Goal: Task Accomplishment & Management: Manage account settings

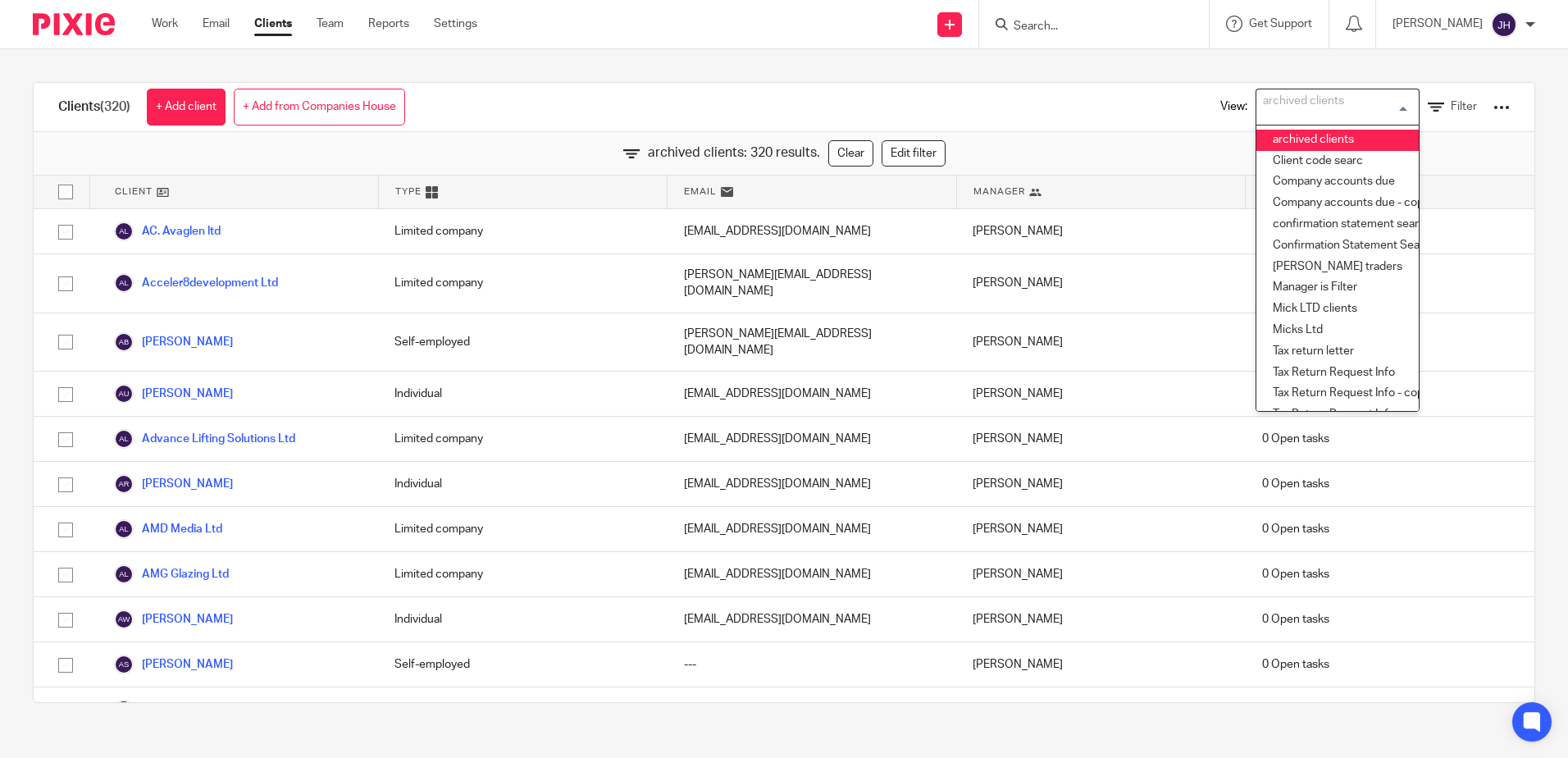
scroll to position [9127, 0]
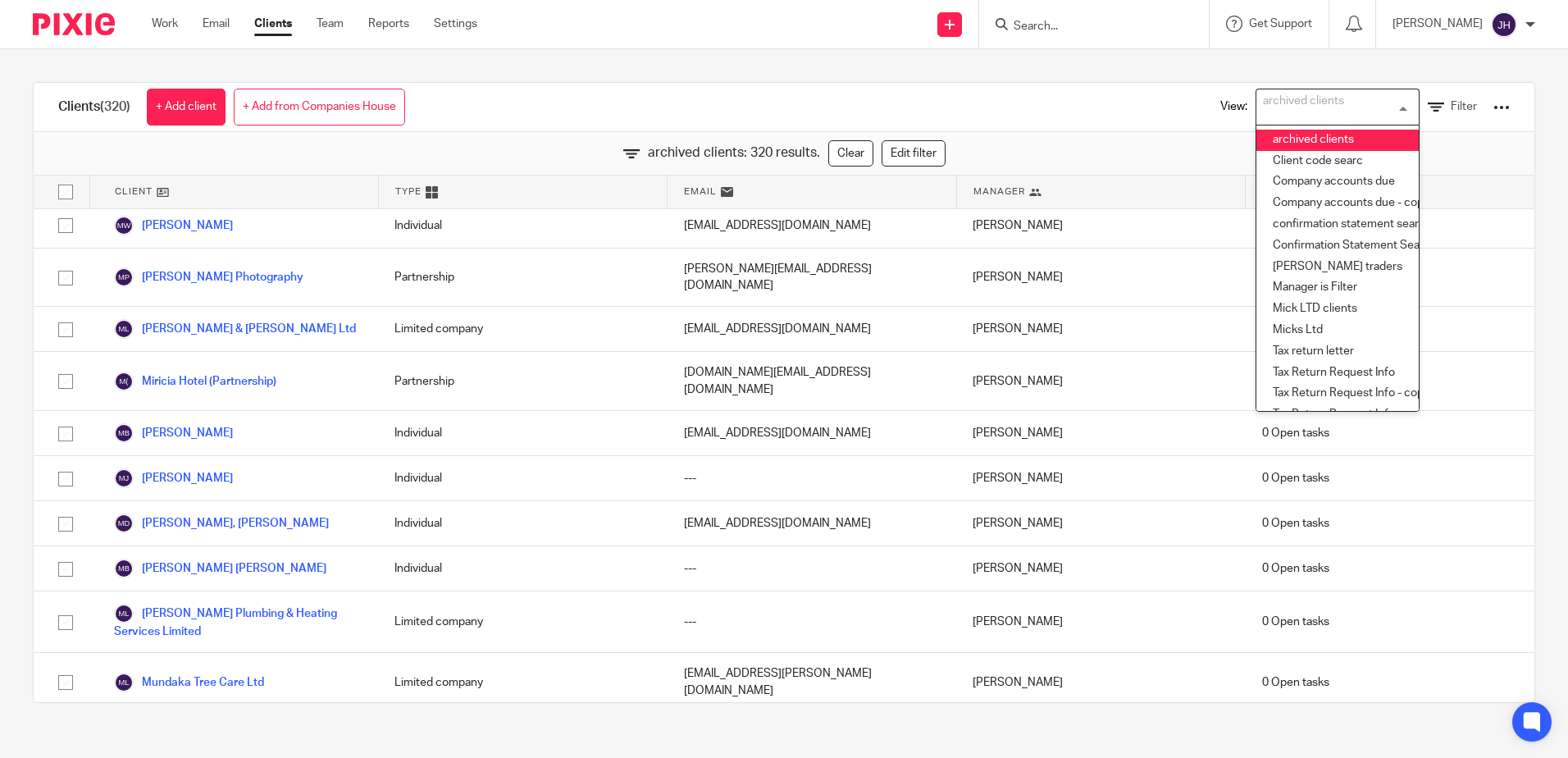
click at [1105, 20] on input "Search" at bounding box center [1086, 27] width 148 height 15
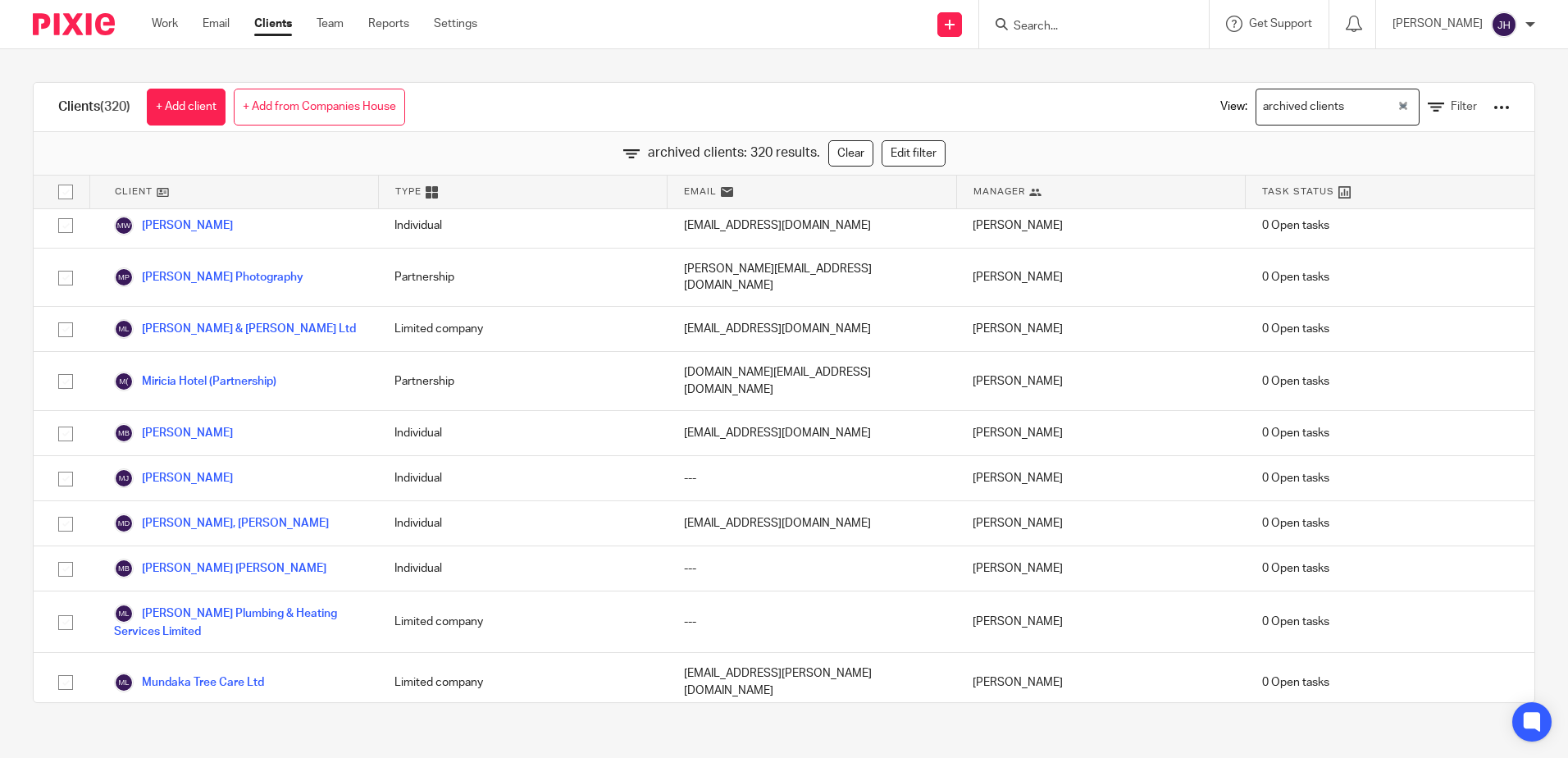
click at [265, 20] on link "Clients" at bounding box center [273, 24] width 37 height 16
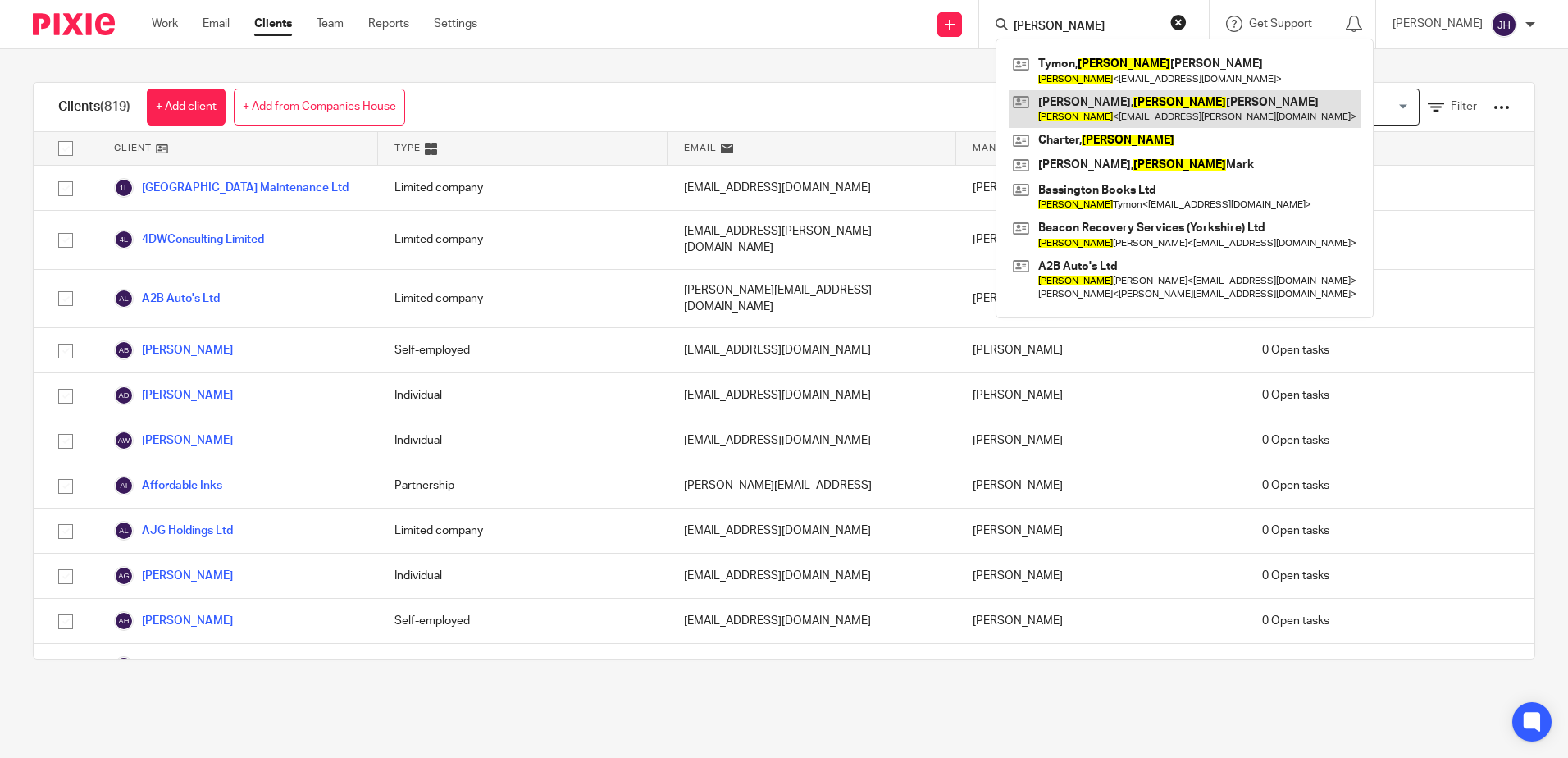
type input "jonathan"
click at [1100, 104] on link at bounding box center [1184, 109] width 352 height 37
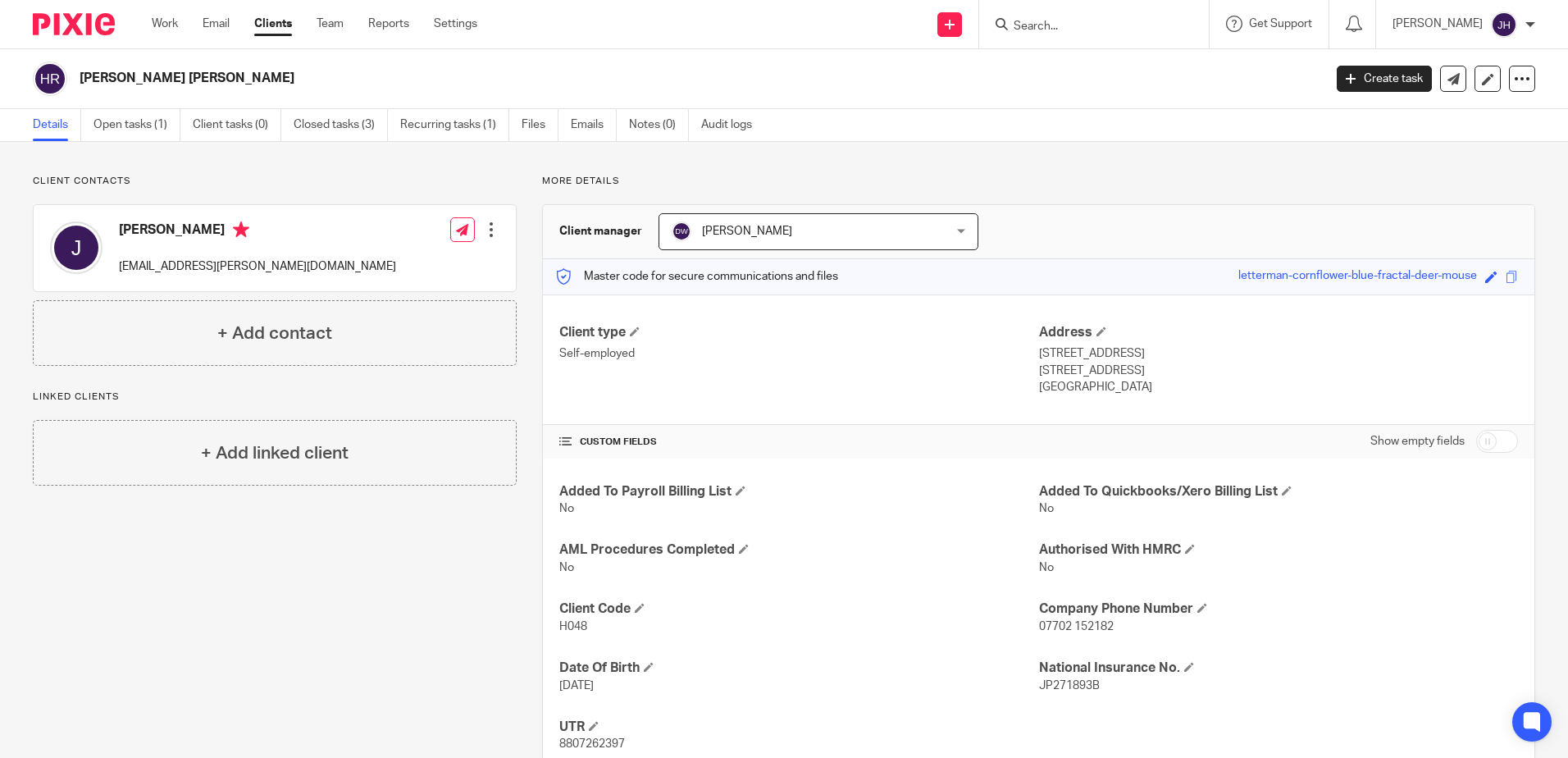
click at [1068, 26] on input "Search" at bounding box center [1086, 27] width 148 height 15
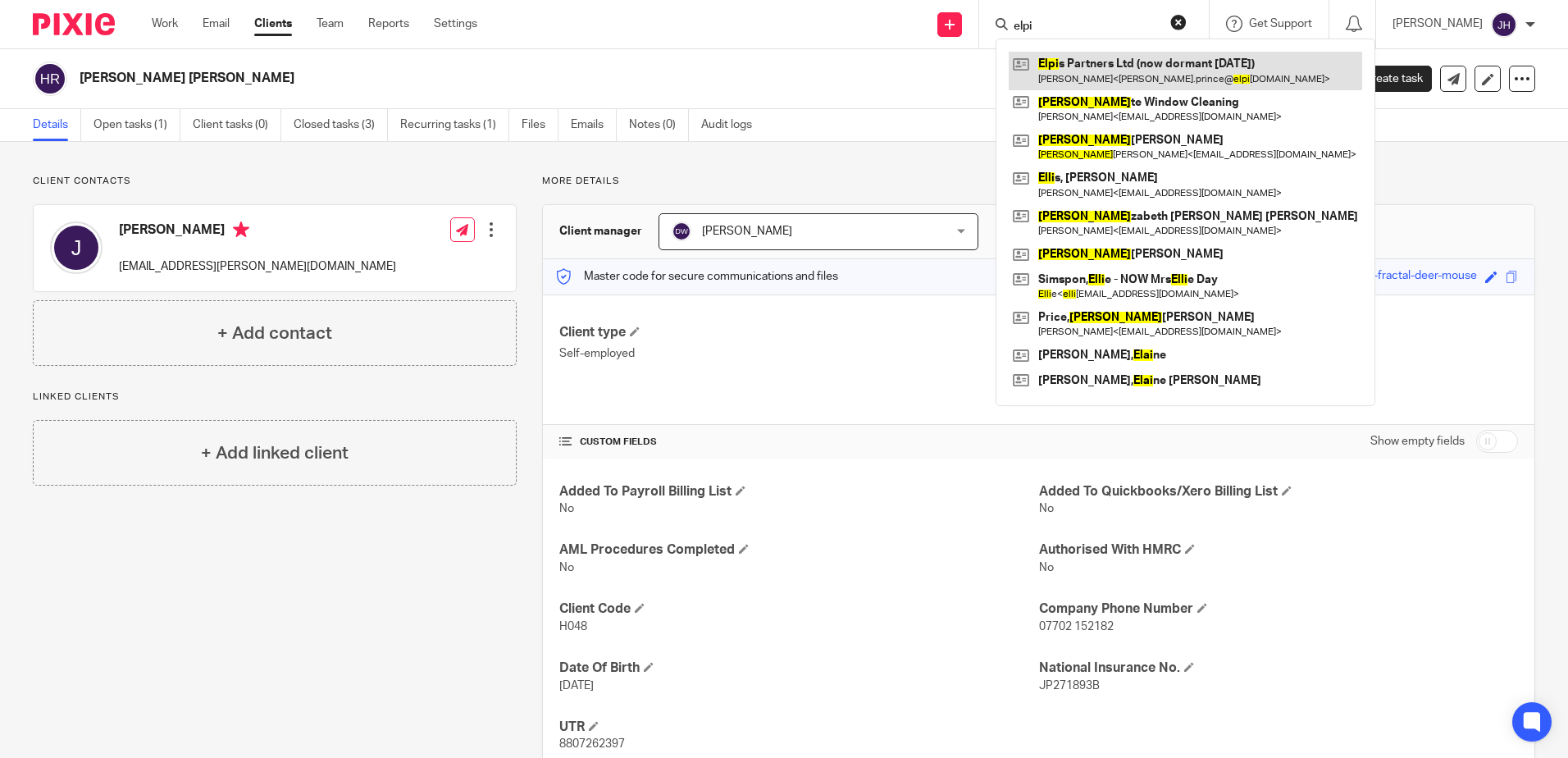
type input "elpi"
click at [1092, 67] on link at bounding box center [1185, 70] width 353 height 37
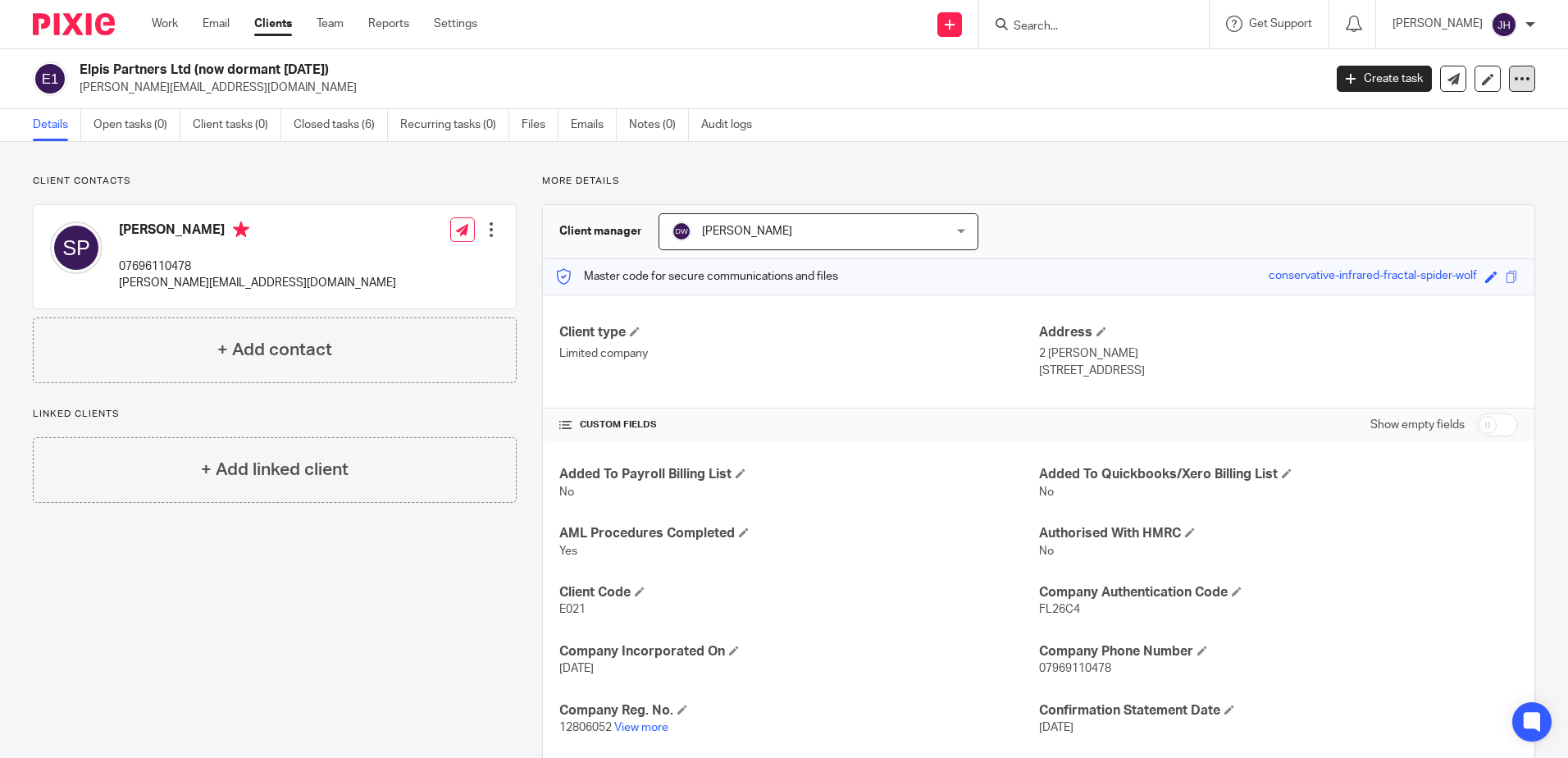
click at [1516, 78] on icon at bounding box center [1523, 78] width 16 height 16
click at [1381, 190] on button "Archive client" at bounding box center [1420, 192] width 182 height 21
click at [284, 26] on link "Clients" at bounding box center [273, 24] width 37 height 16
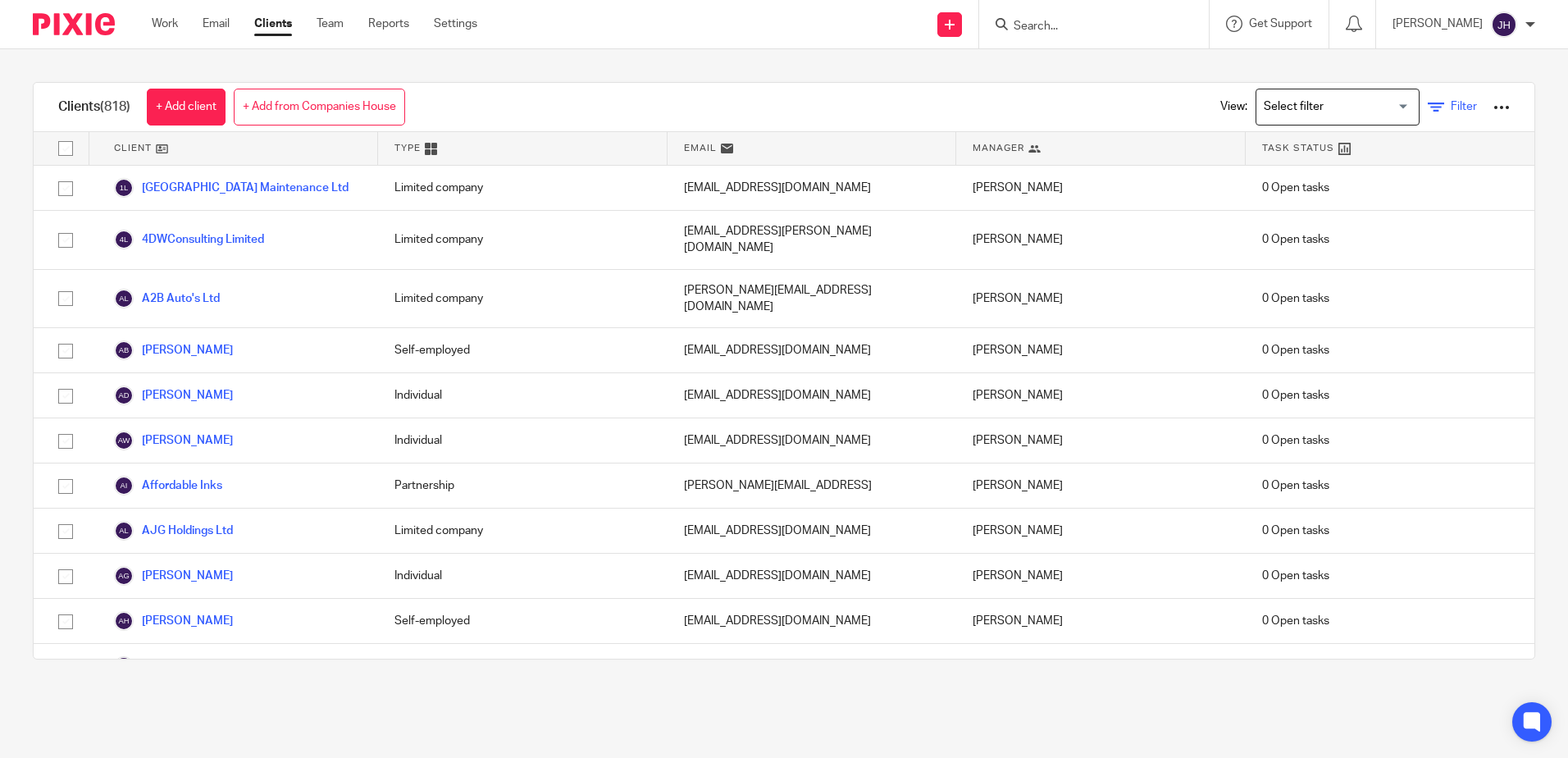
click at [1451, 106] on span "Filter" at bounding box center [1464, 106] width 26 height 12
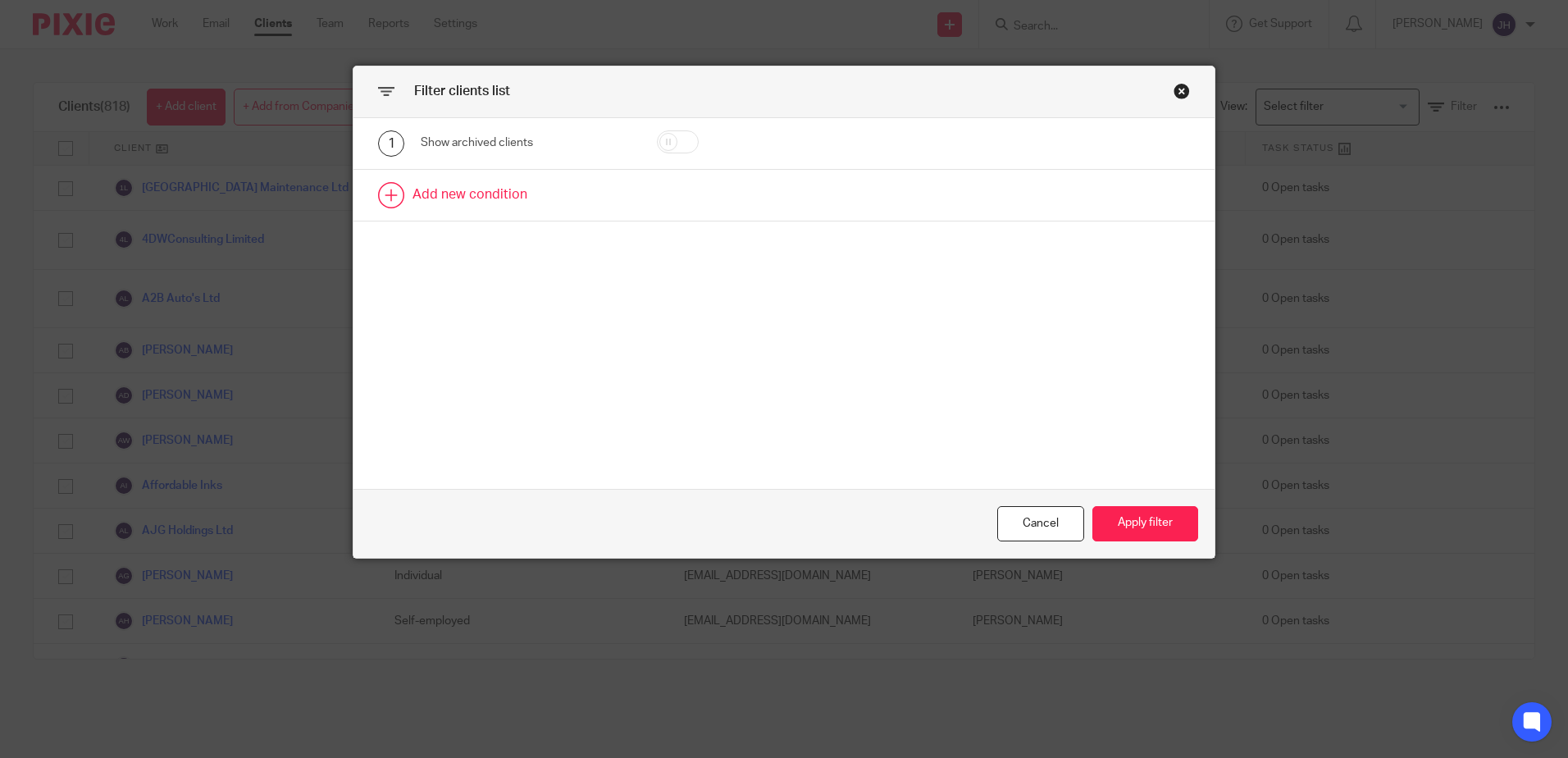
click at [389, 200] on link at bounding box center [784, 195] width 861 height 51
click at [531, 204] on div "Field" at bounding box center [512, 200] width 158 height 35
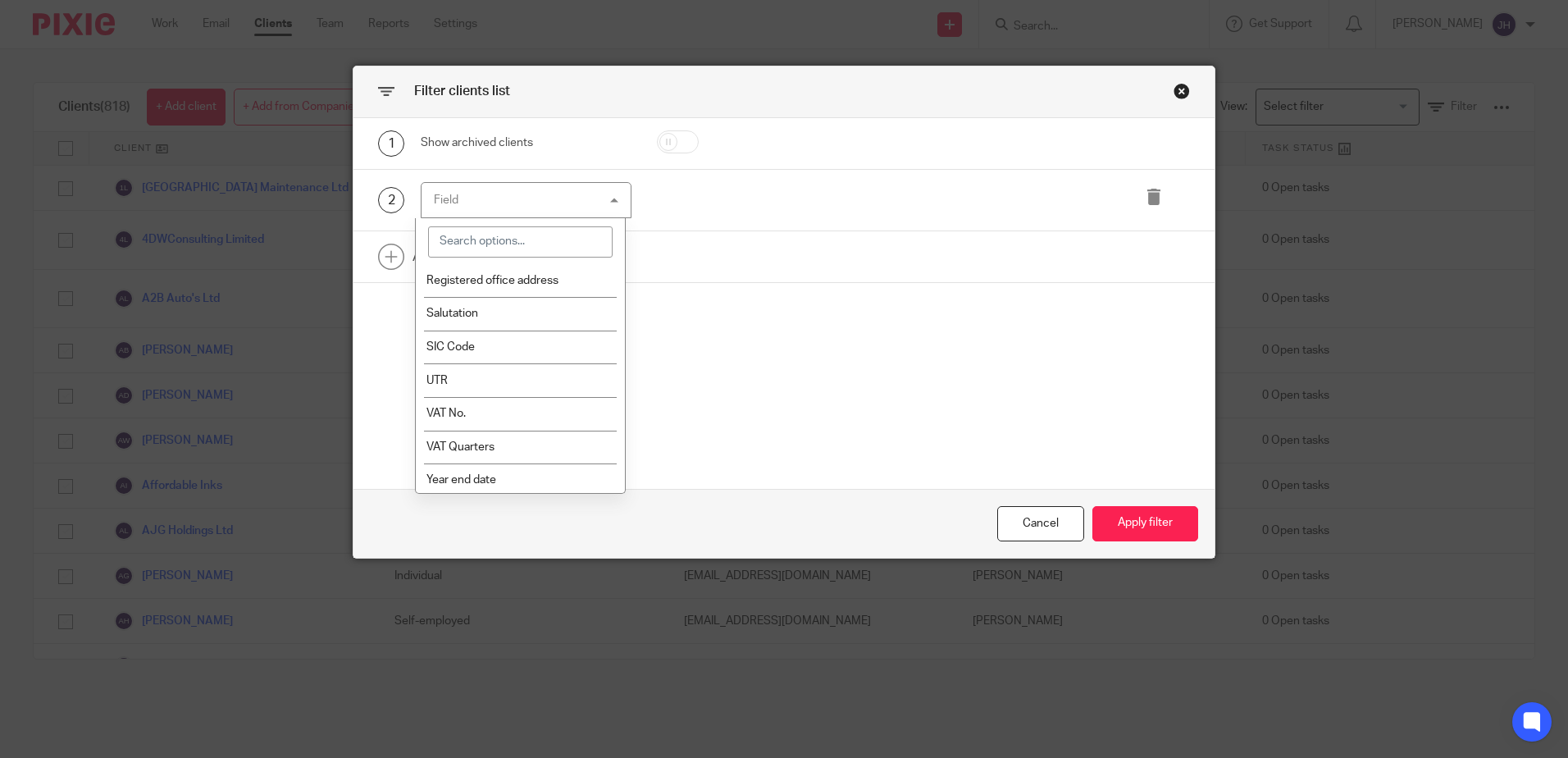
scroll to position [1006, 0]
click at [449, 414] on span "VAT No." at bounding box center [446, 410] width 39 height 12
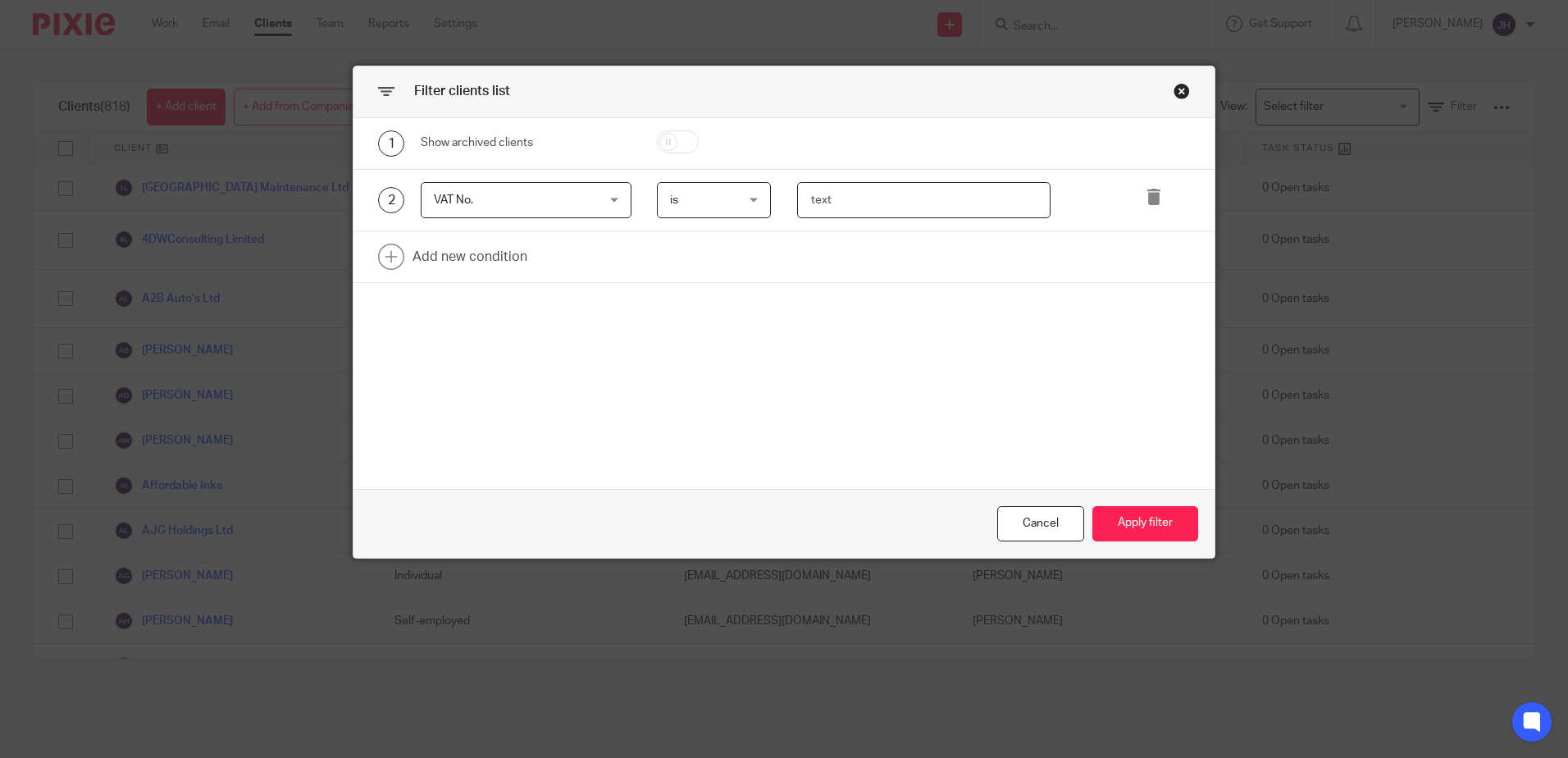
click at [808, 199] on input "text" at bounding box center [923, 200] width 254 height 37
type input "410849311"
click at [1123, 522] on button "Apply filter" at bounding box center [1145, 524] width 106 height 36
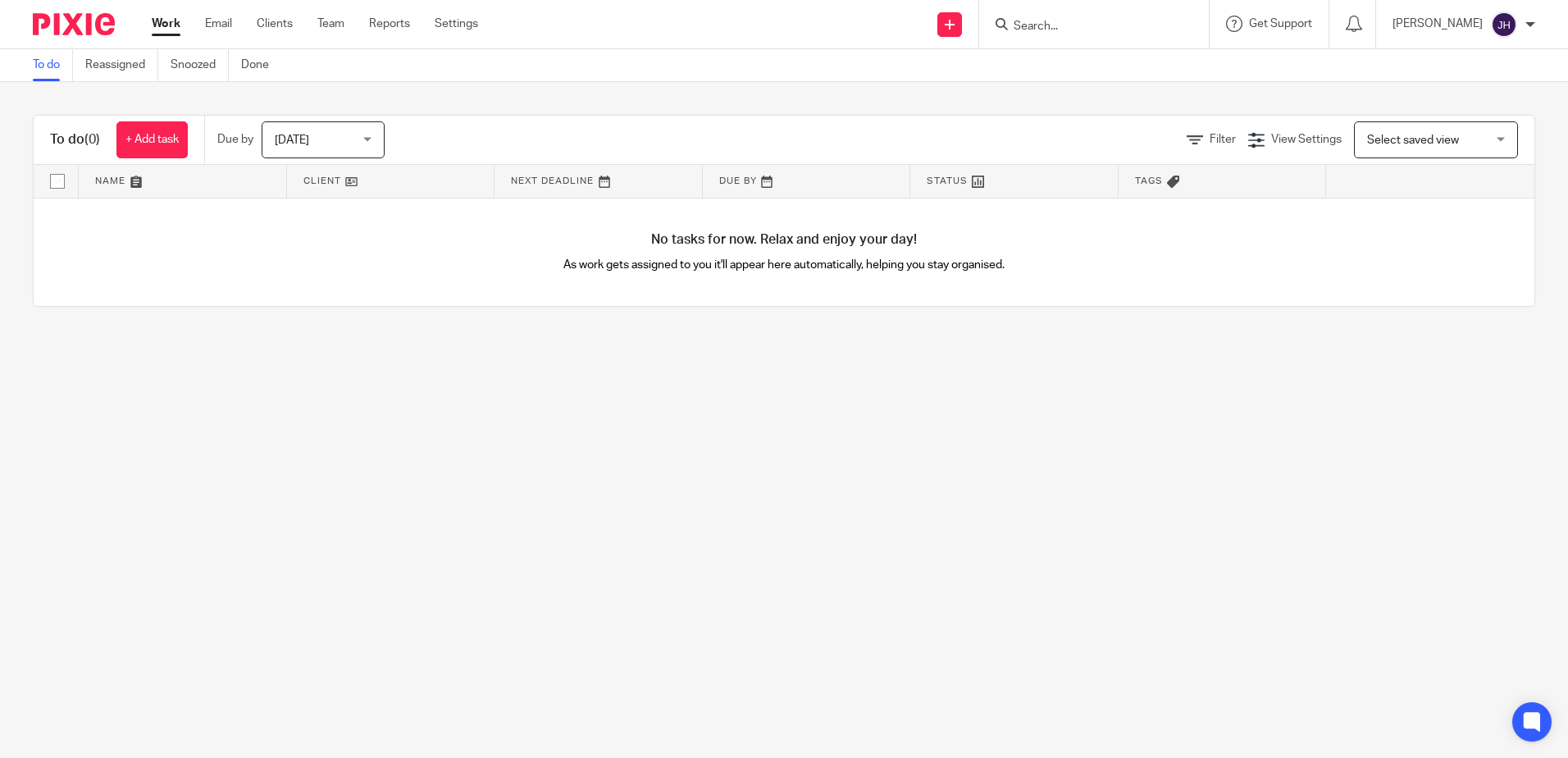
click at [1060, 26] on input "Search" at bounding box center [1086, 27] width 148 height 15
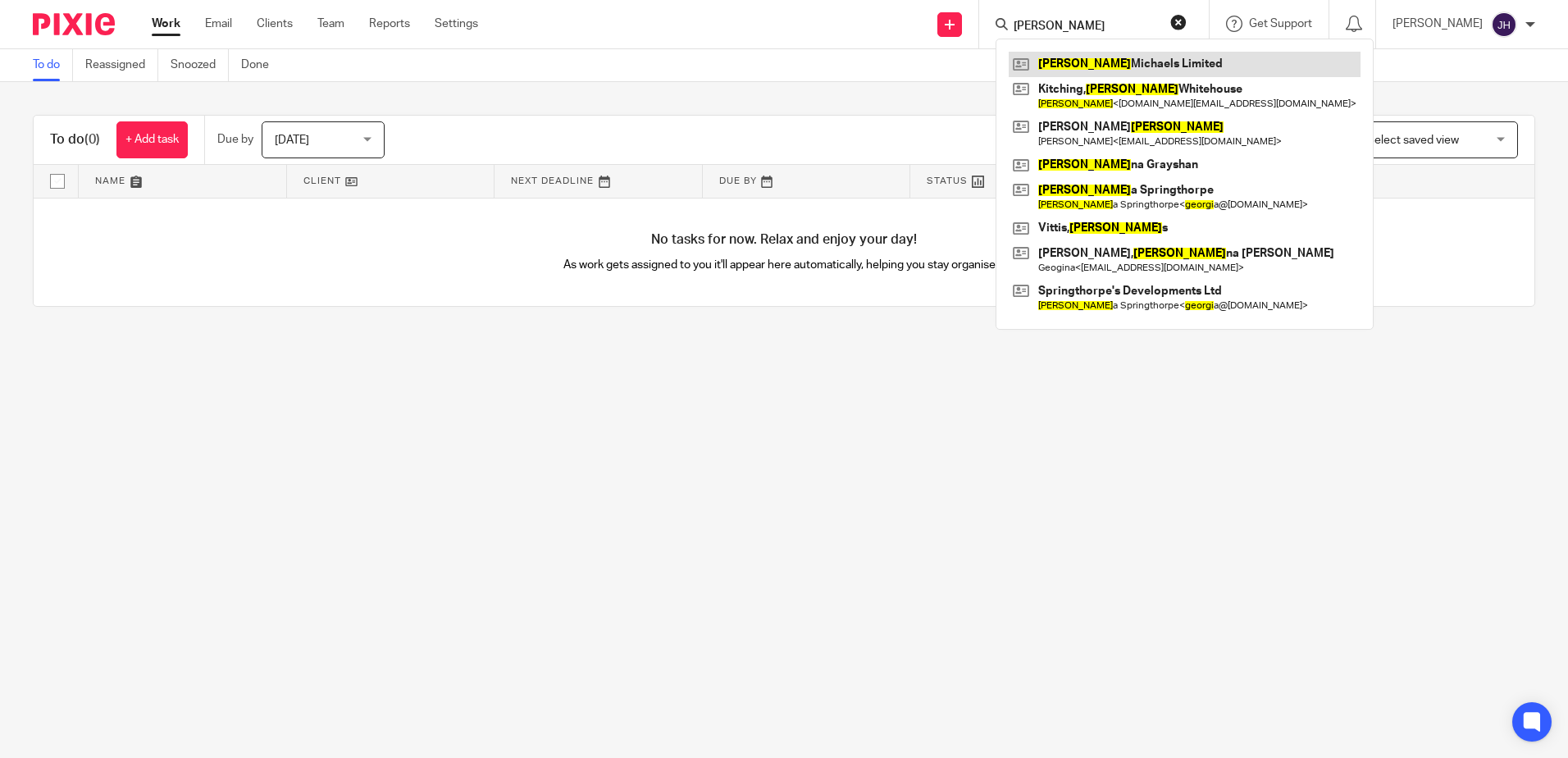
type input "[PERSON_NAME]"
click at [1121, 66] on link at bounding box center [1184, 64] width 352 height 25
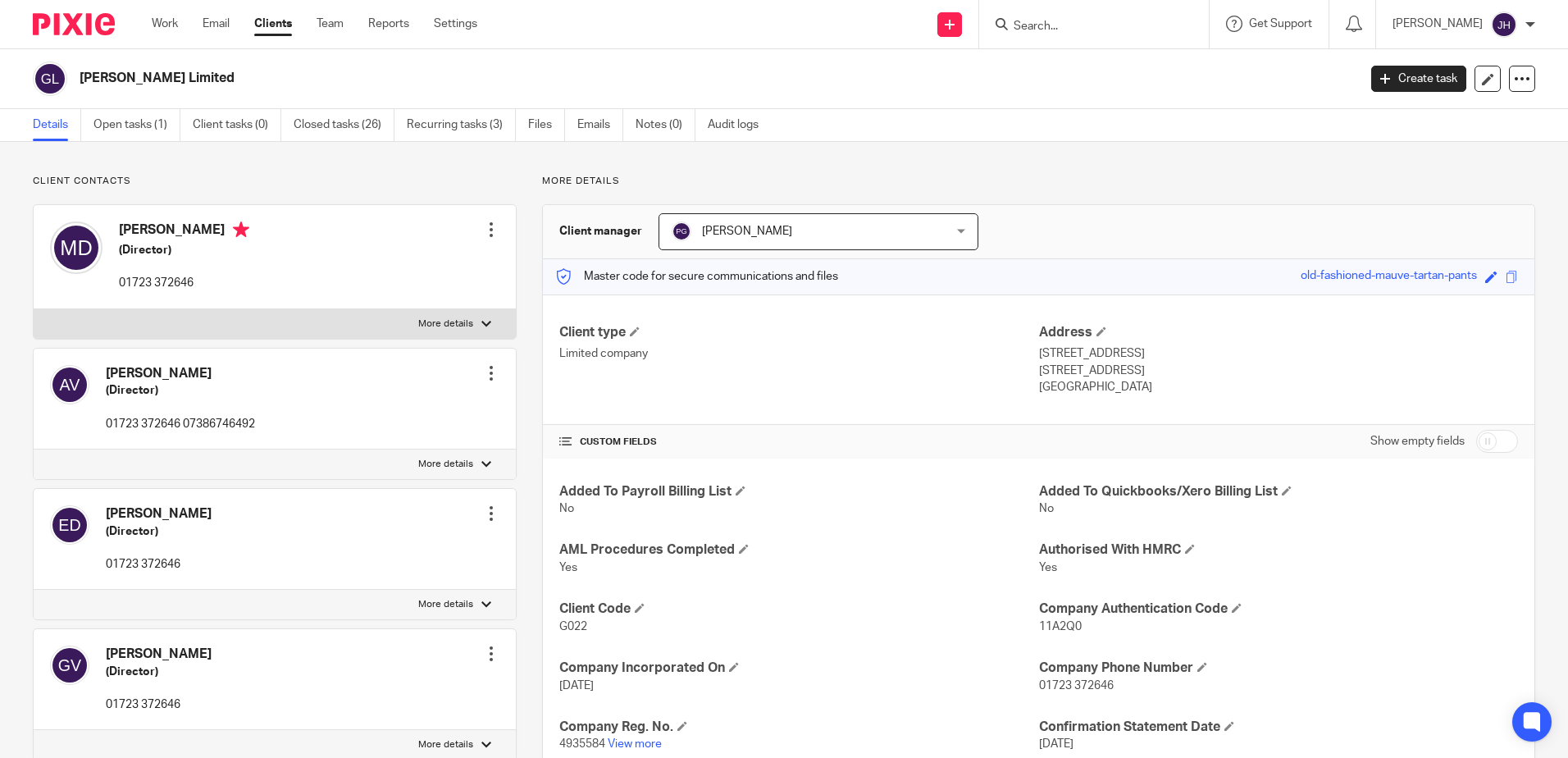
click at [1100, 28] on input "Search" at bounding box center [1086, 27] width 148 height 15
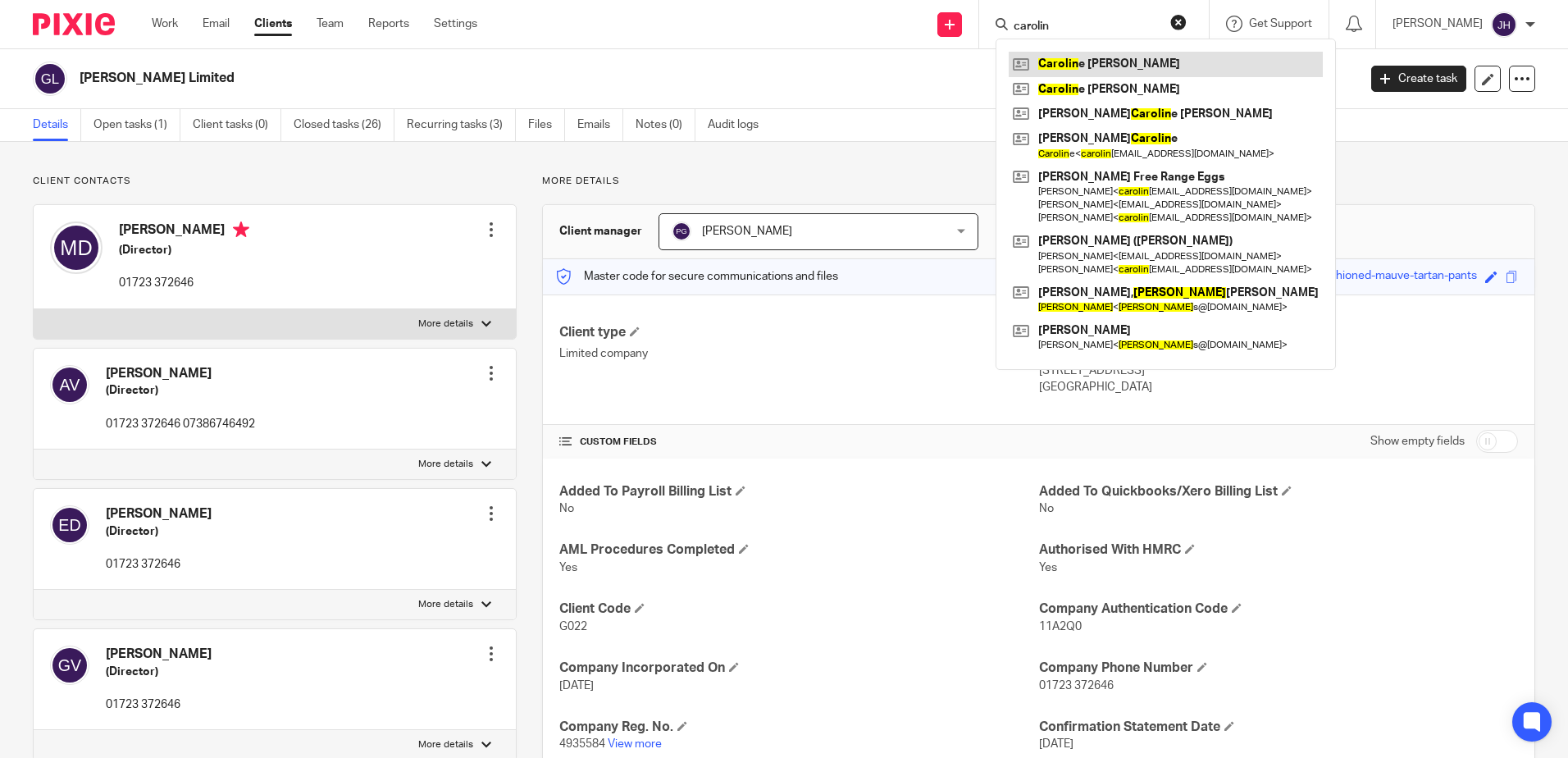
type input "carolin"
click at [1122, 66] on link at bounding box center [1166, 64] width 314 height 25
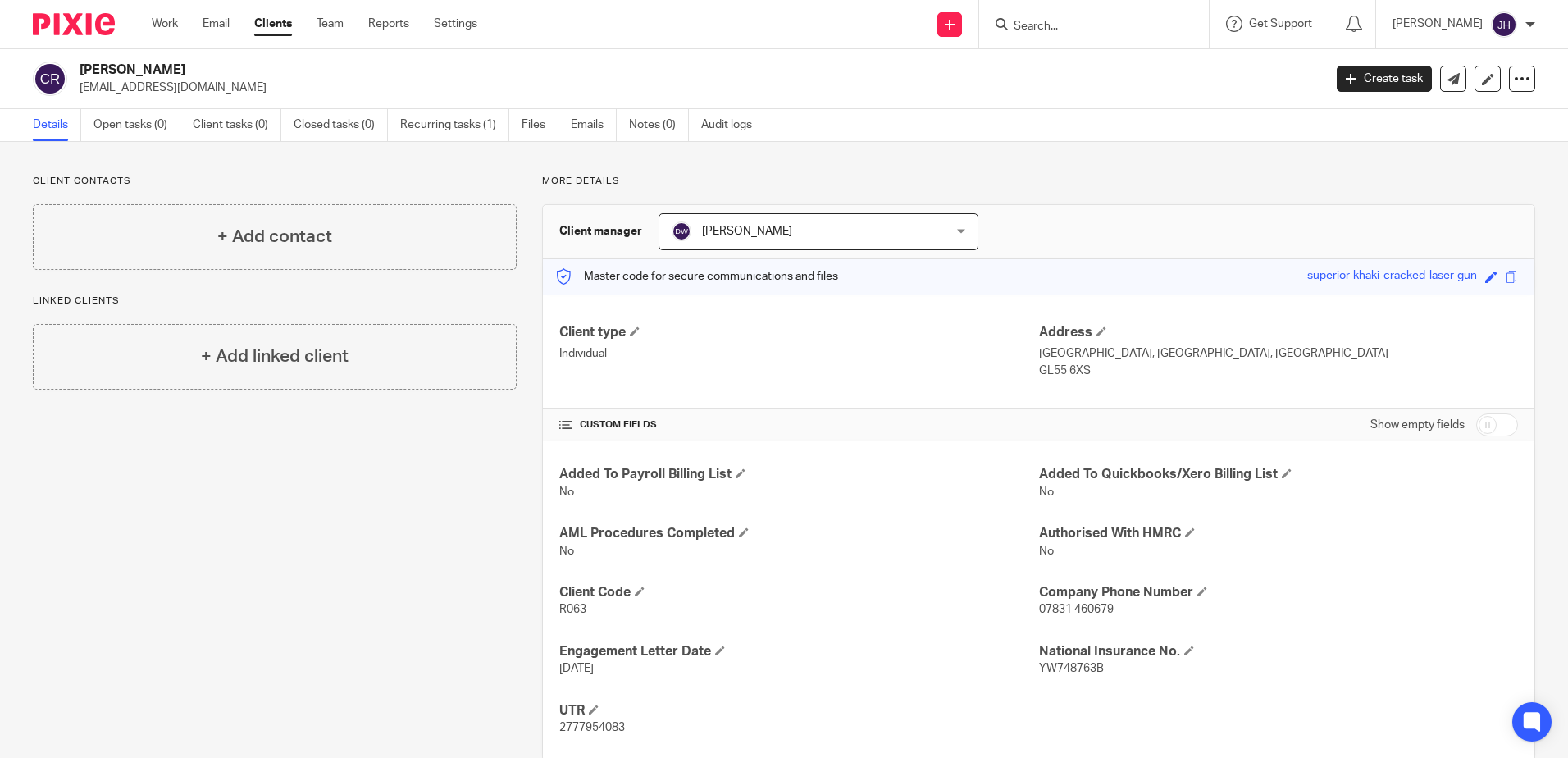
click at [1082, 24] on input "Search" at bounding box center [1086, 27] width 148 height 15
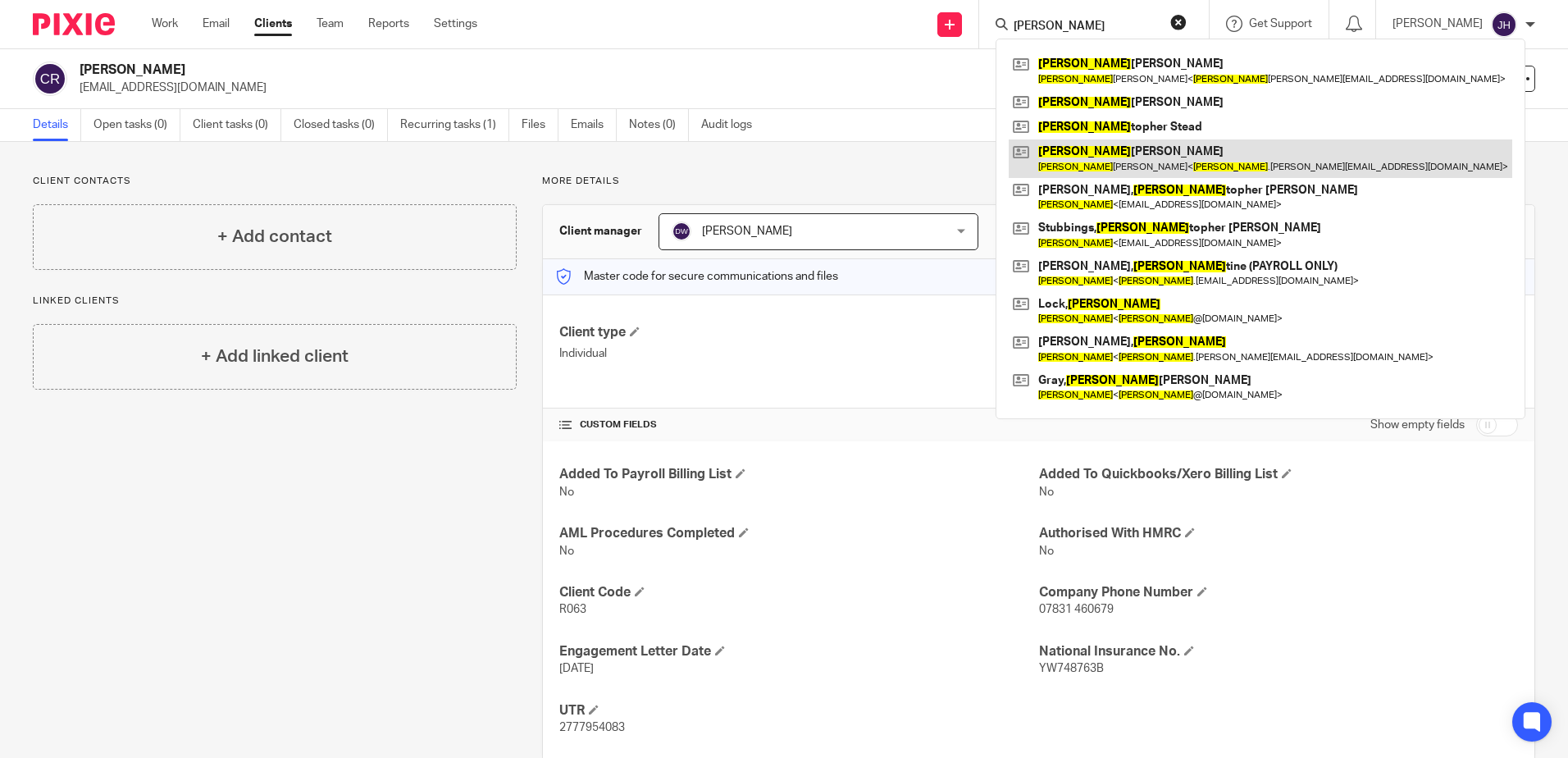
type input "[PERSON_NAME]"
click at [1097, 151] on link at bounding box center [1261, 159] width 504 height 37
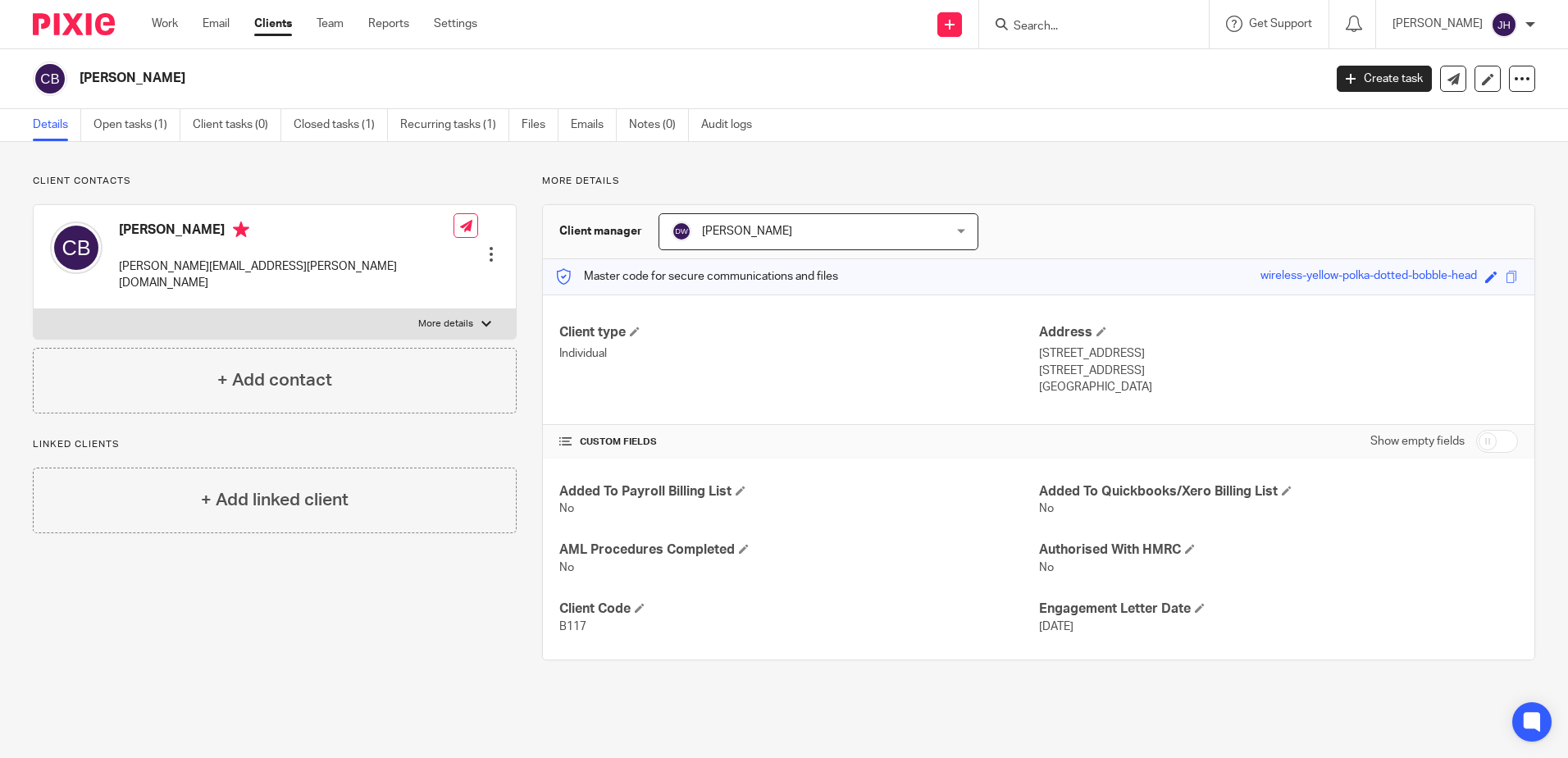
click at [1089, 20] on input "Search" at bounding box center [1086, 27] width 148 height 15
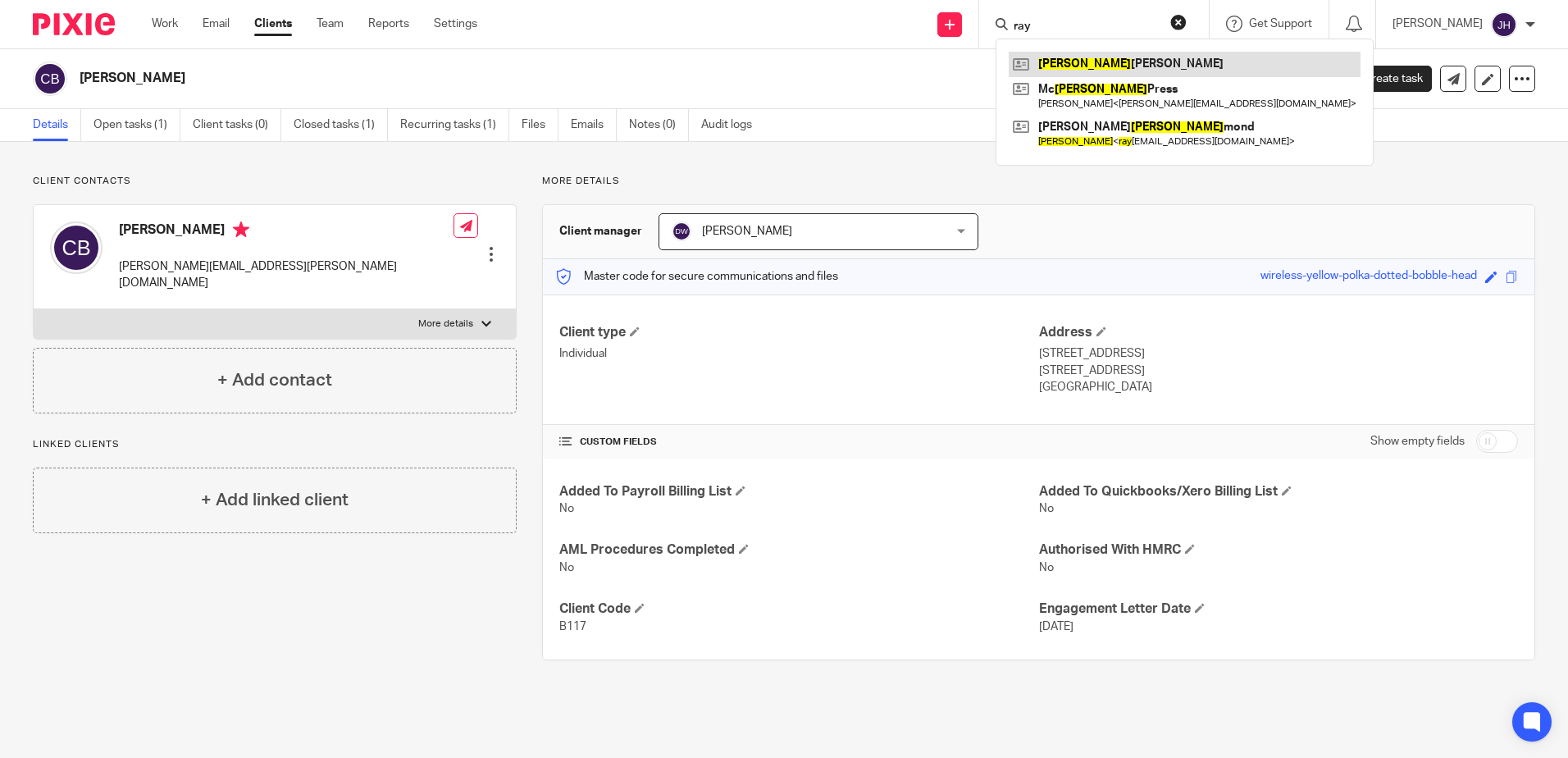
type input "ray"
click at [1121, 68] on link at bounding box center [1184, 64] width 352 height 25
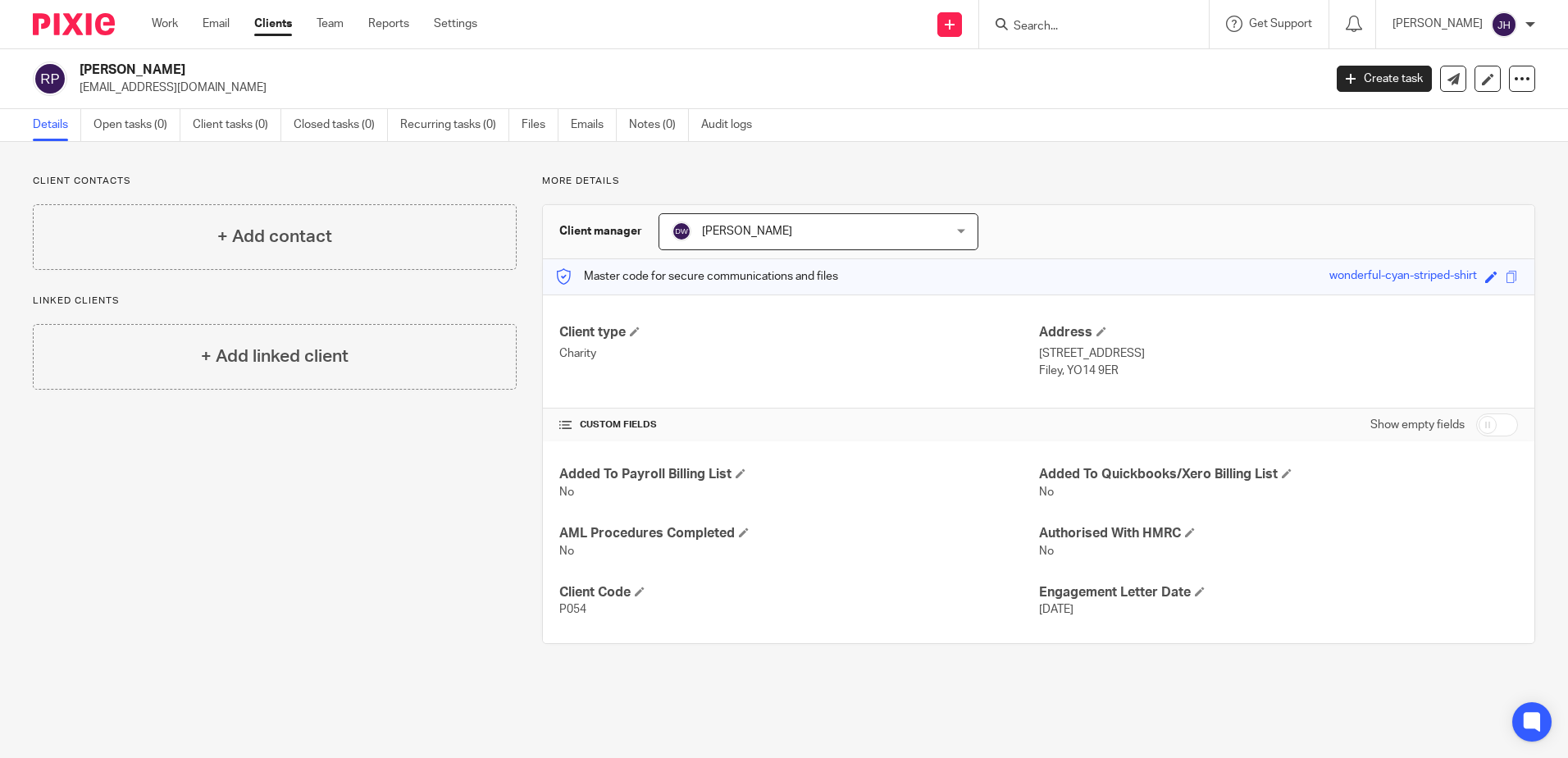
click at [1088, 30] on input "Search" at bounding box center [1086, 27] width 148 height 15
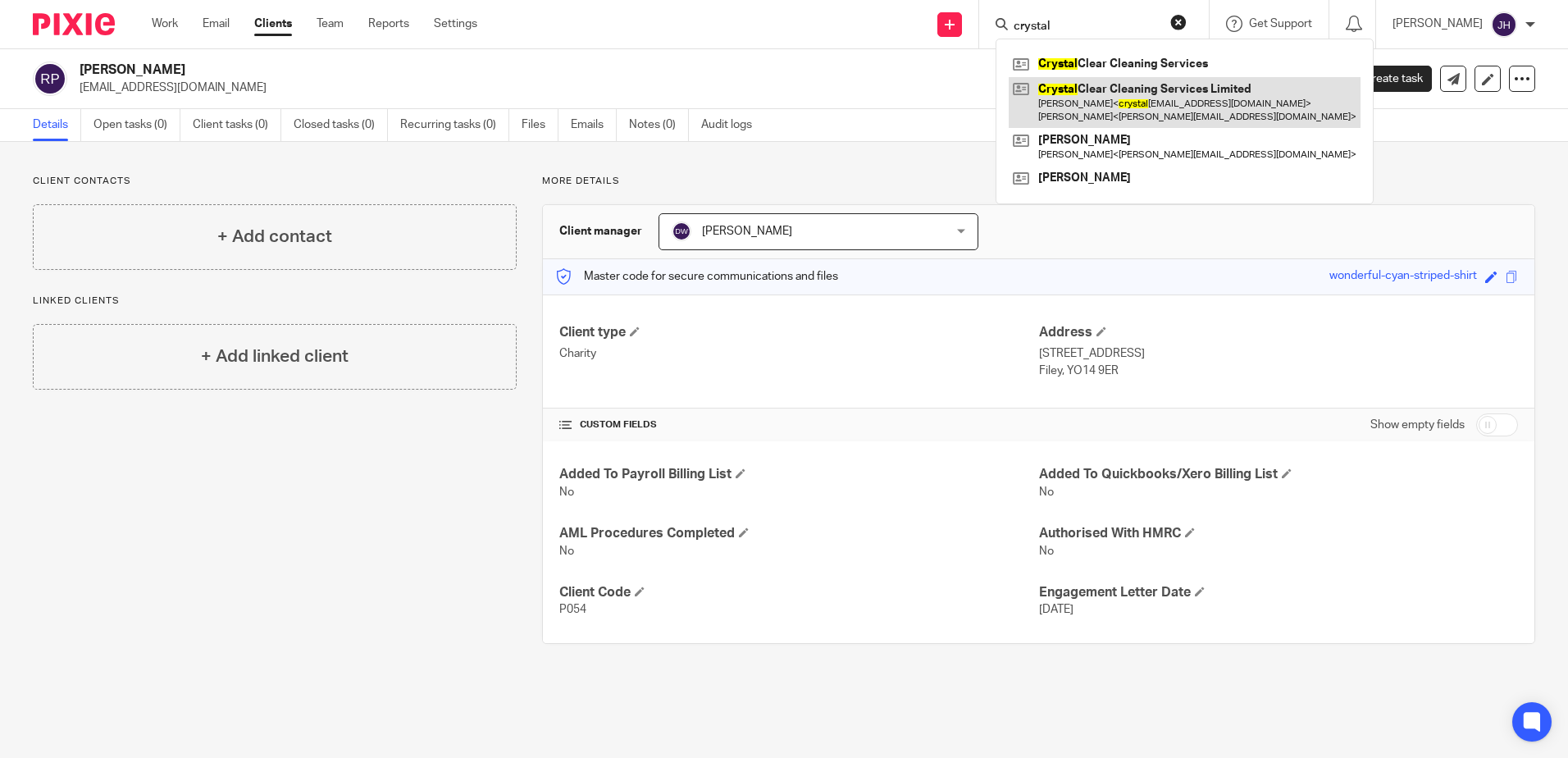
type input "crystal"
click at [1117, 102] on link at bounding box center [1184, 102] width 352 height 51
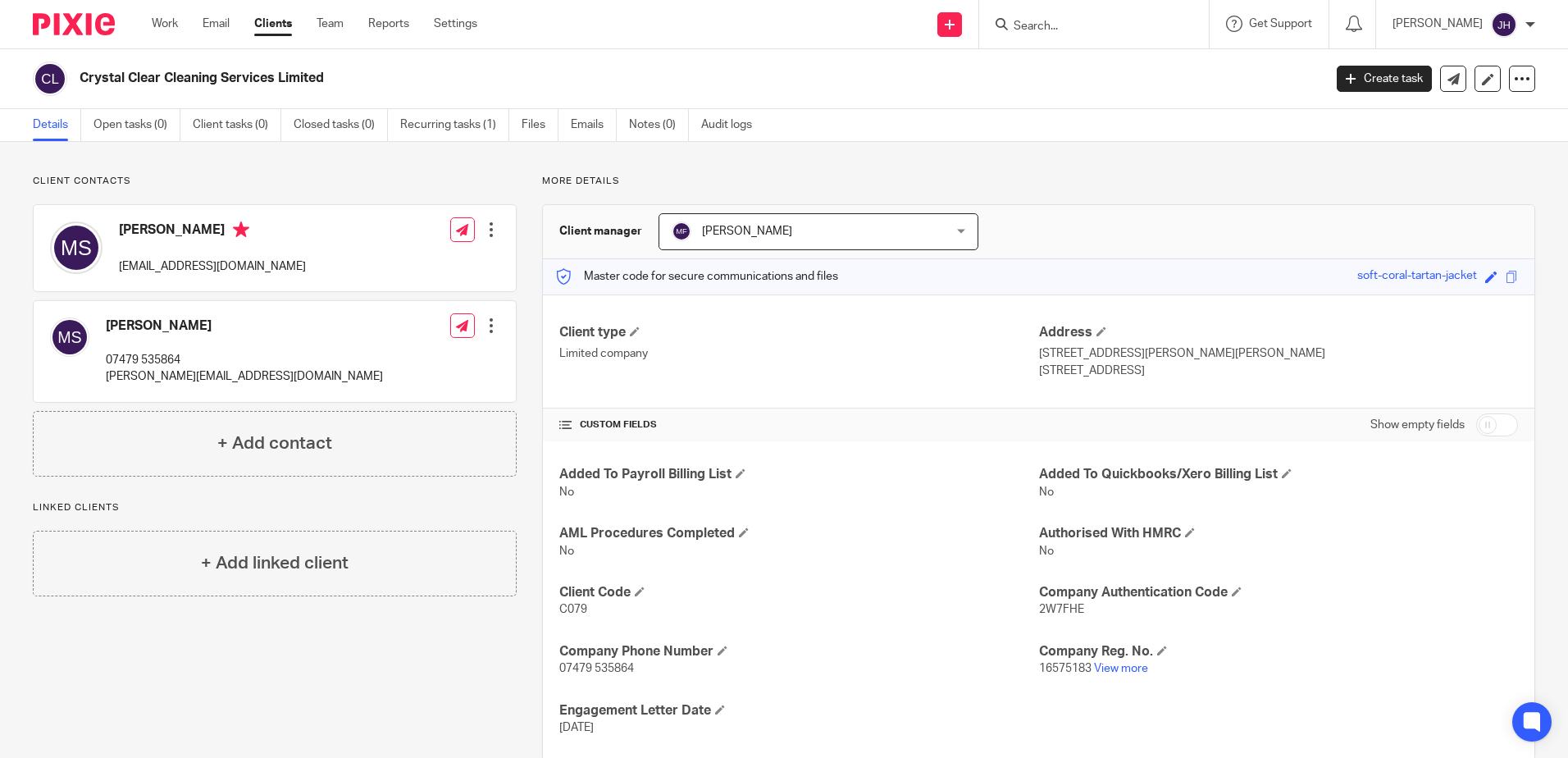
click at [1090, 20] on input "Search" at bounding box center [1086, 27] width 148 height 15
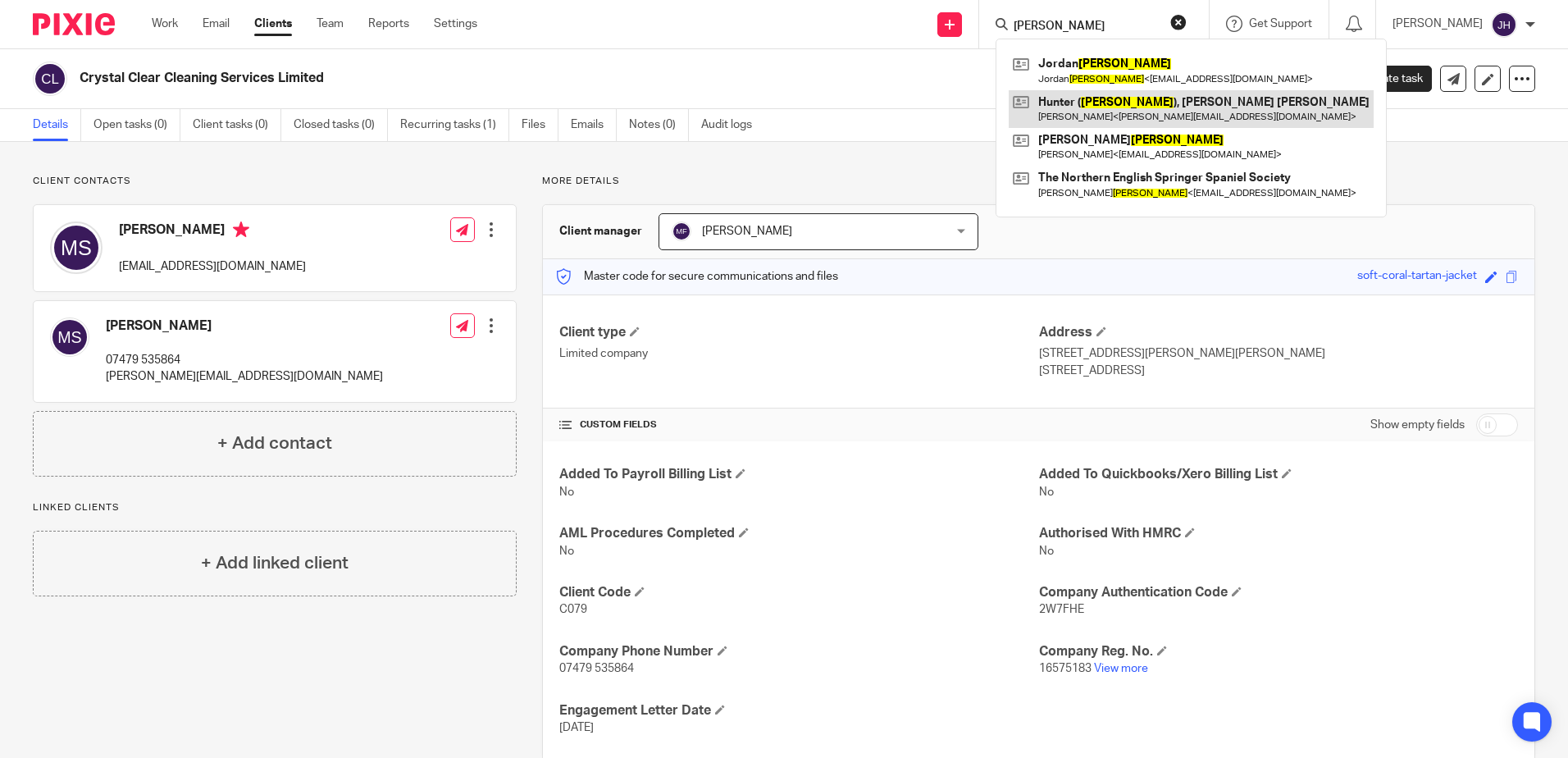
type input "gibson"
click at [1104, 110] on link at bounding box center [1191, 109] width 365 height 37
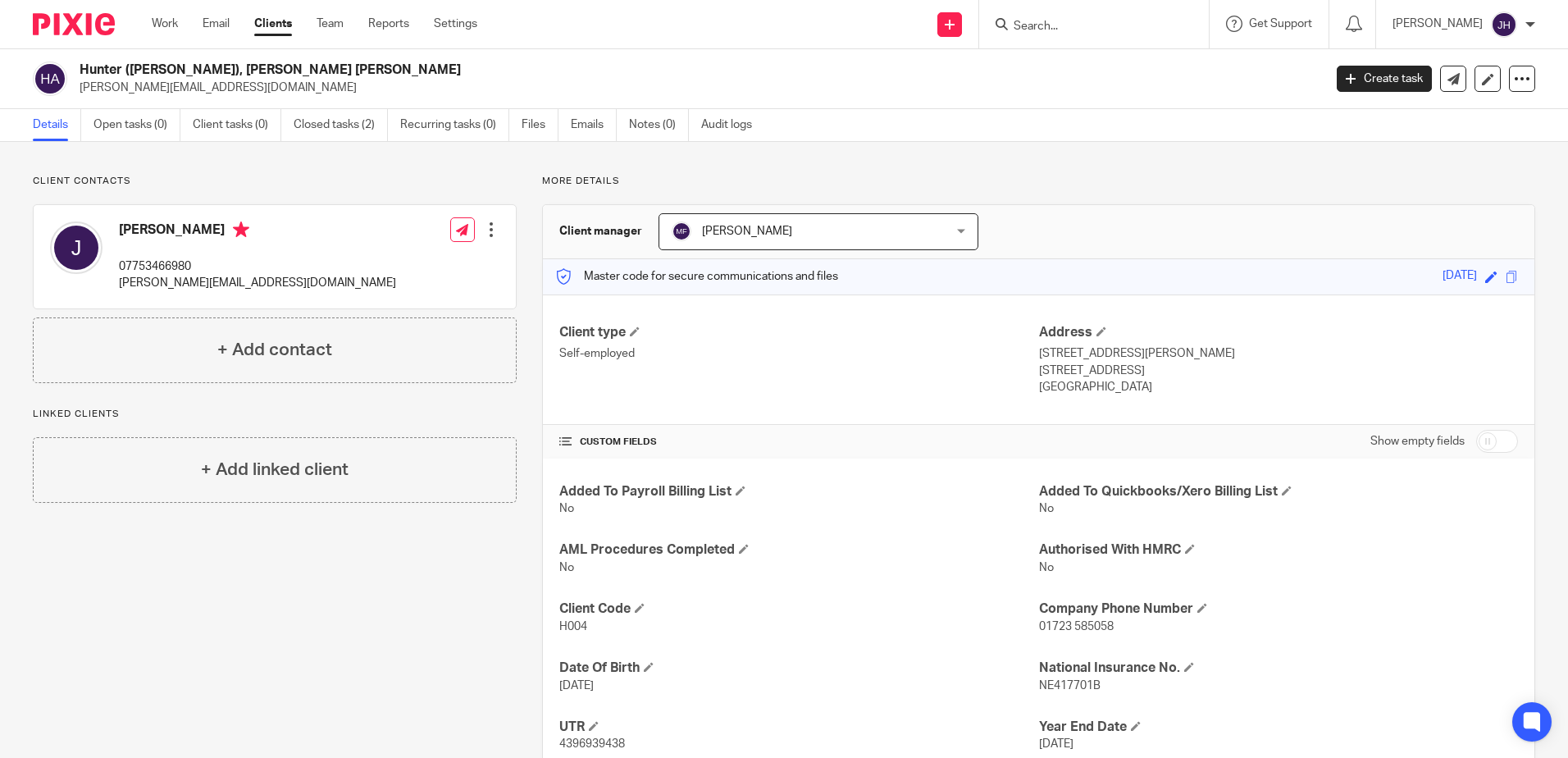
click at [1074, 24] on input "Search" at bounding box center [1086, 27] width 148 height 15
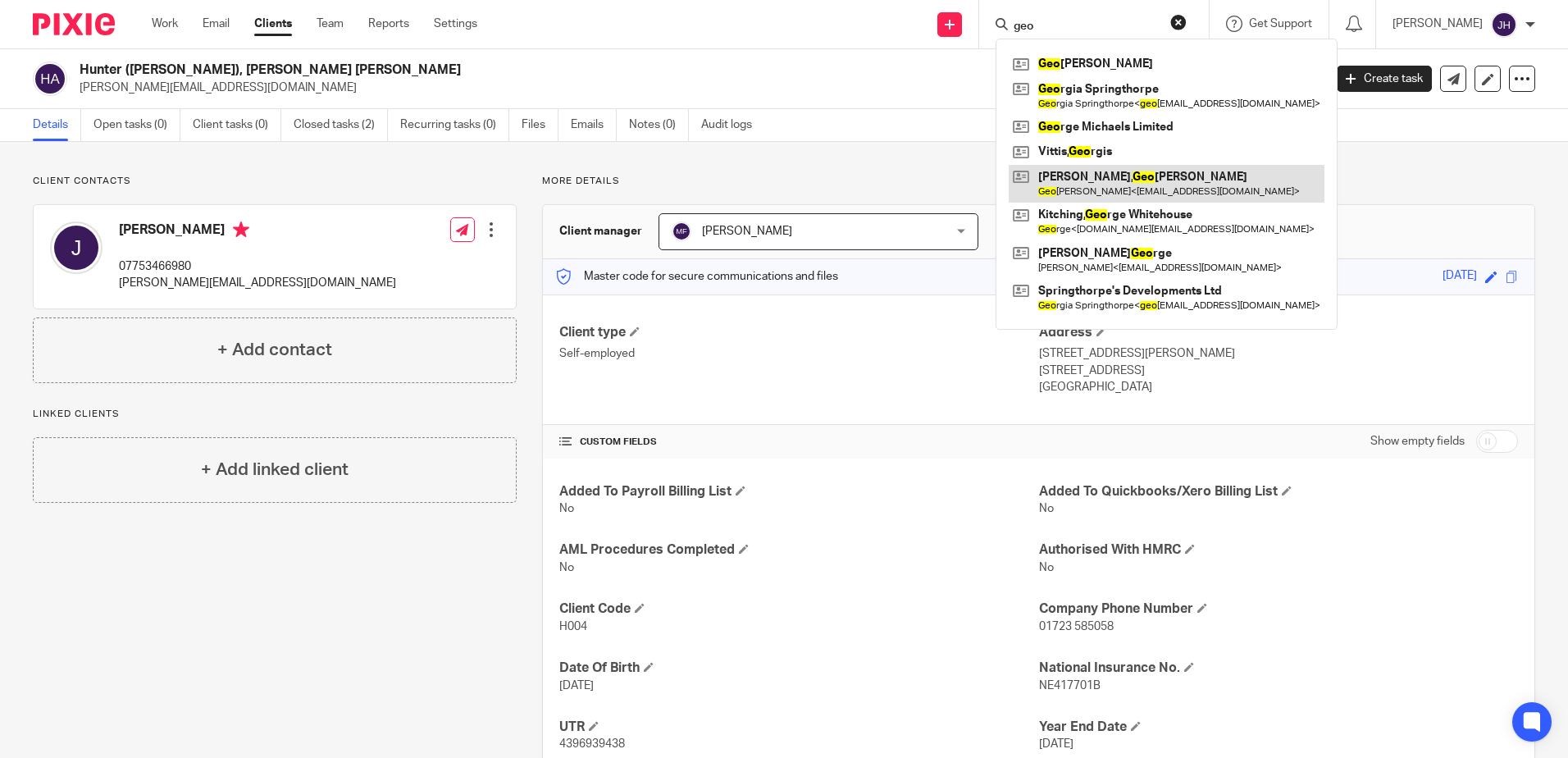
type input "geo"
click at [1110, 178] on link at bounding box center [1166, 183] width 316 height 37
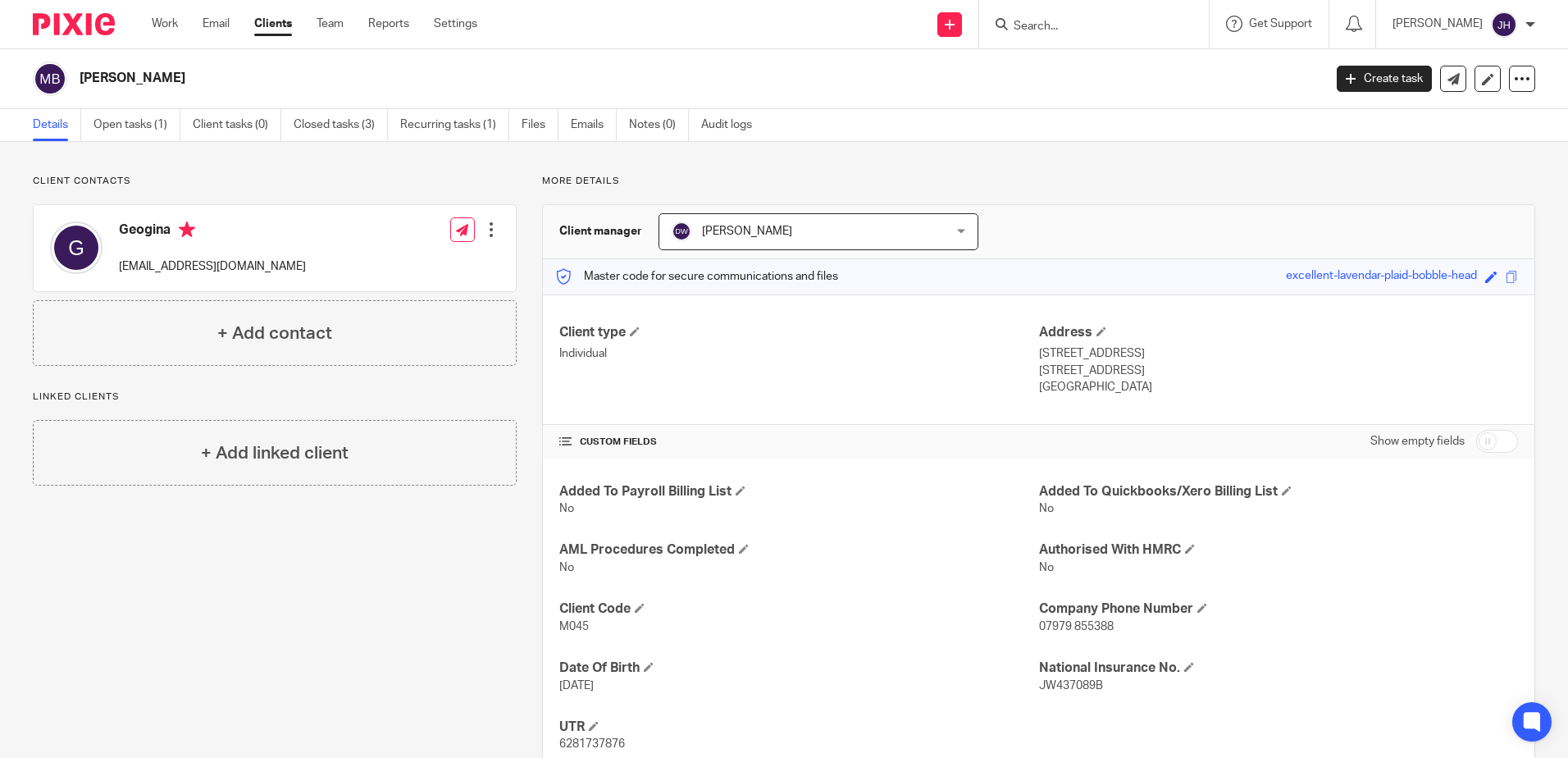
click at [1063, 26] on input "Search" at bounding box center [1086, 27] width 148 height 15
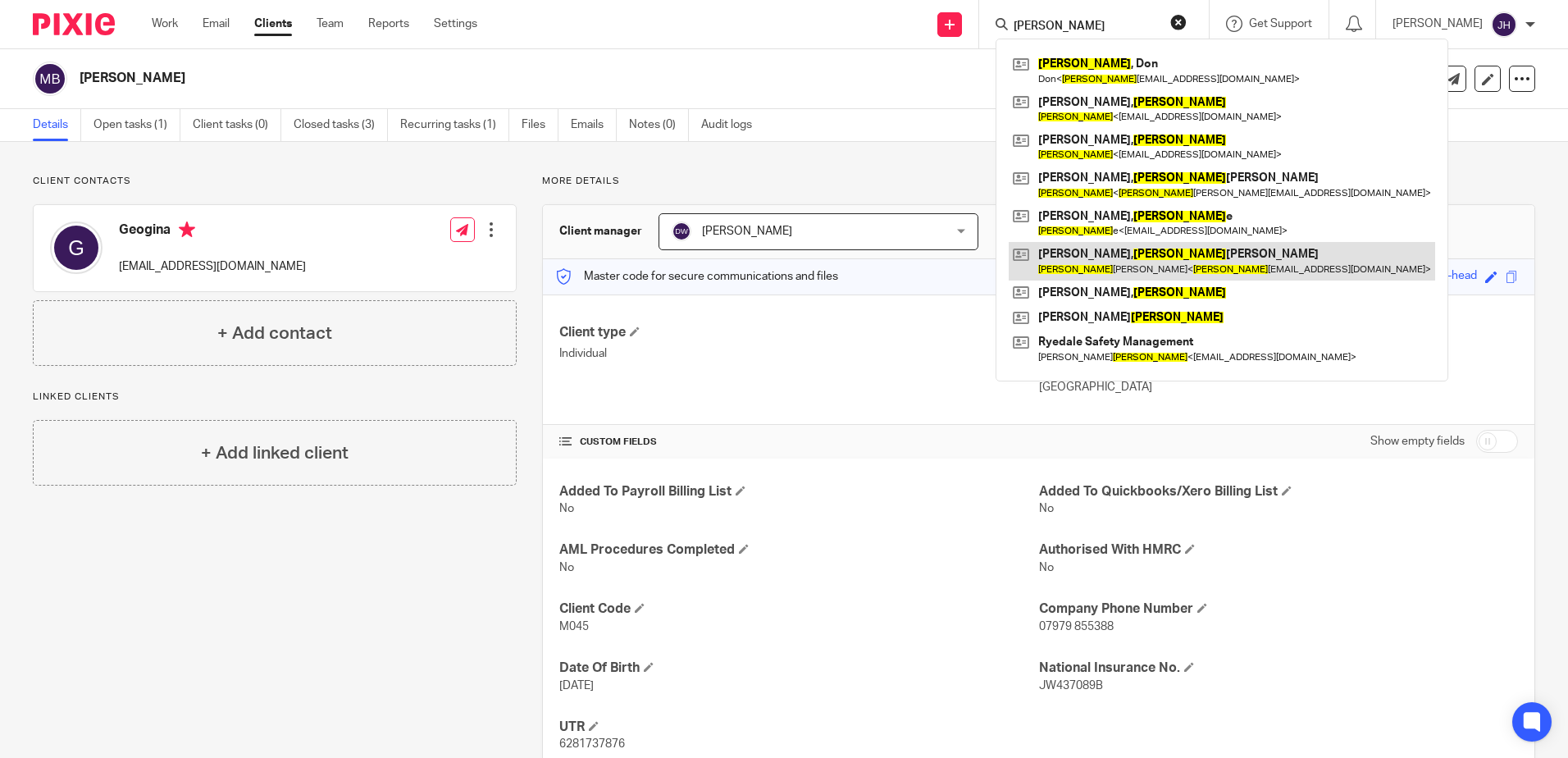
type input "graham"
click at [1154, 250] on link at bounding box center [1222, 261] width 427 height 37
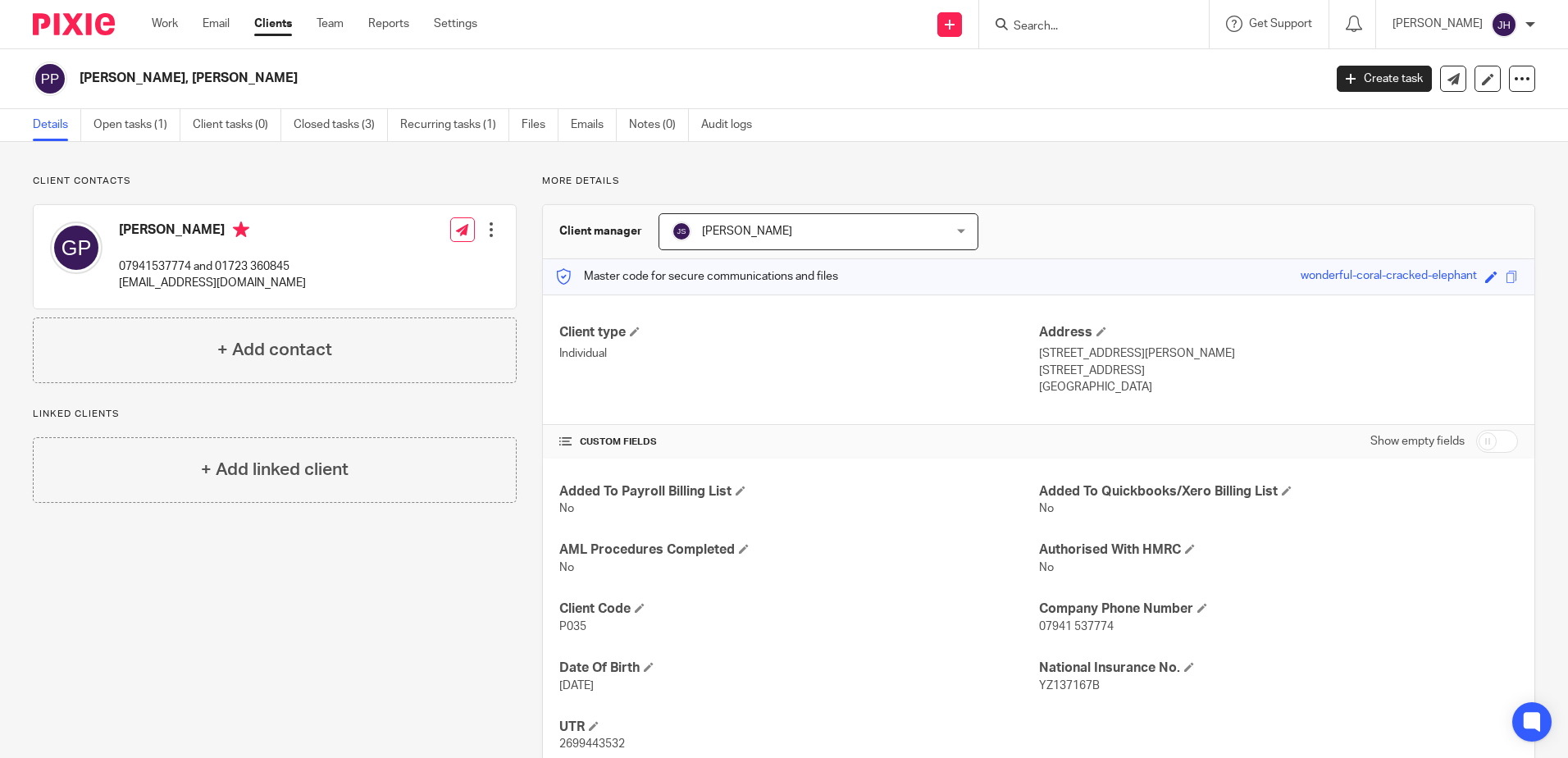
click at [1115, 29] on input "Search" at bounding box center [1086, 27] width 148 height 15
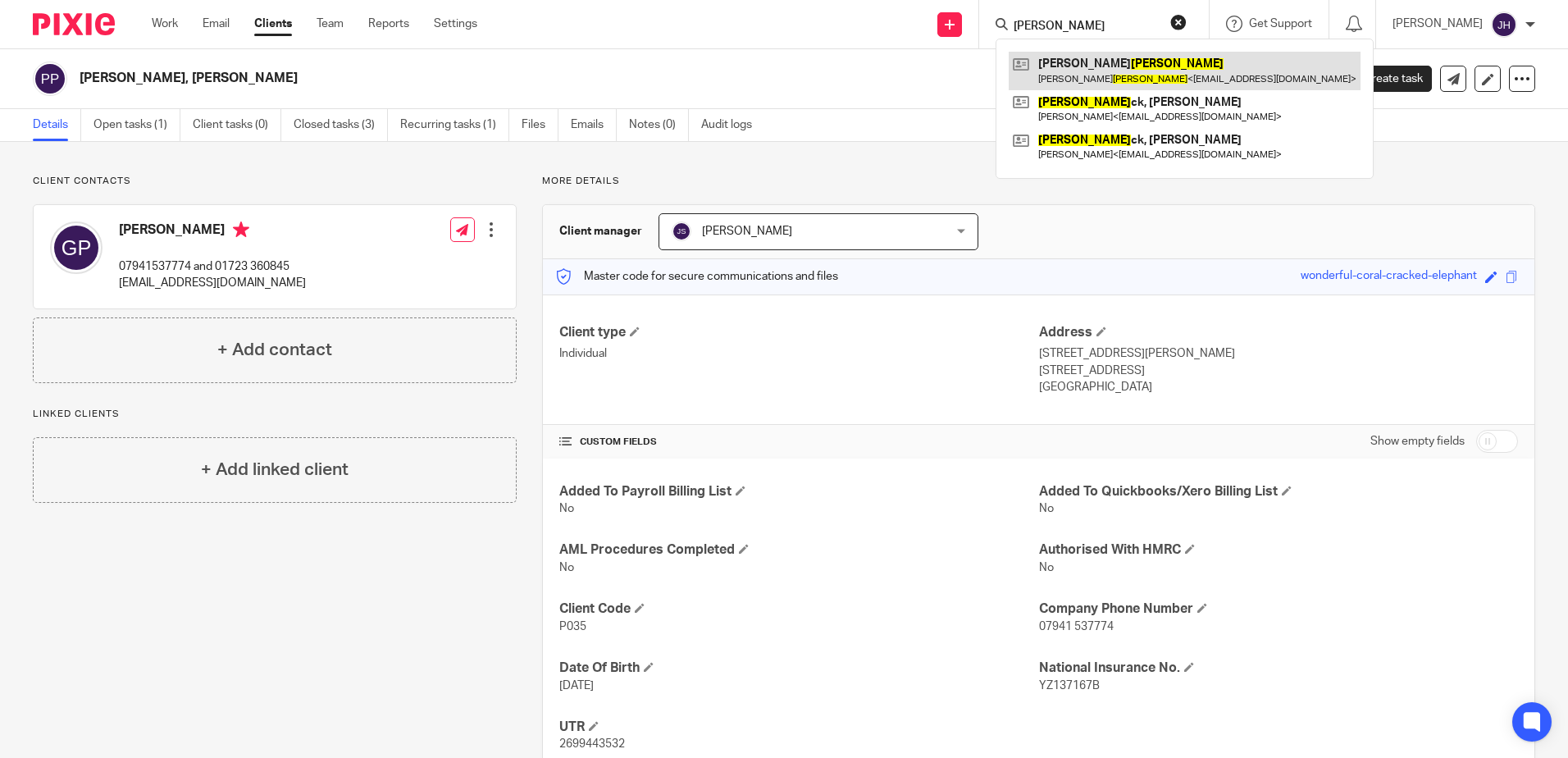
type input "[PERSON_NAME]"
click at [1142, 66] on link at bounding box center [1184, 70] width 352 height 37
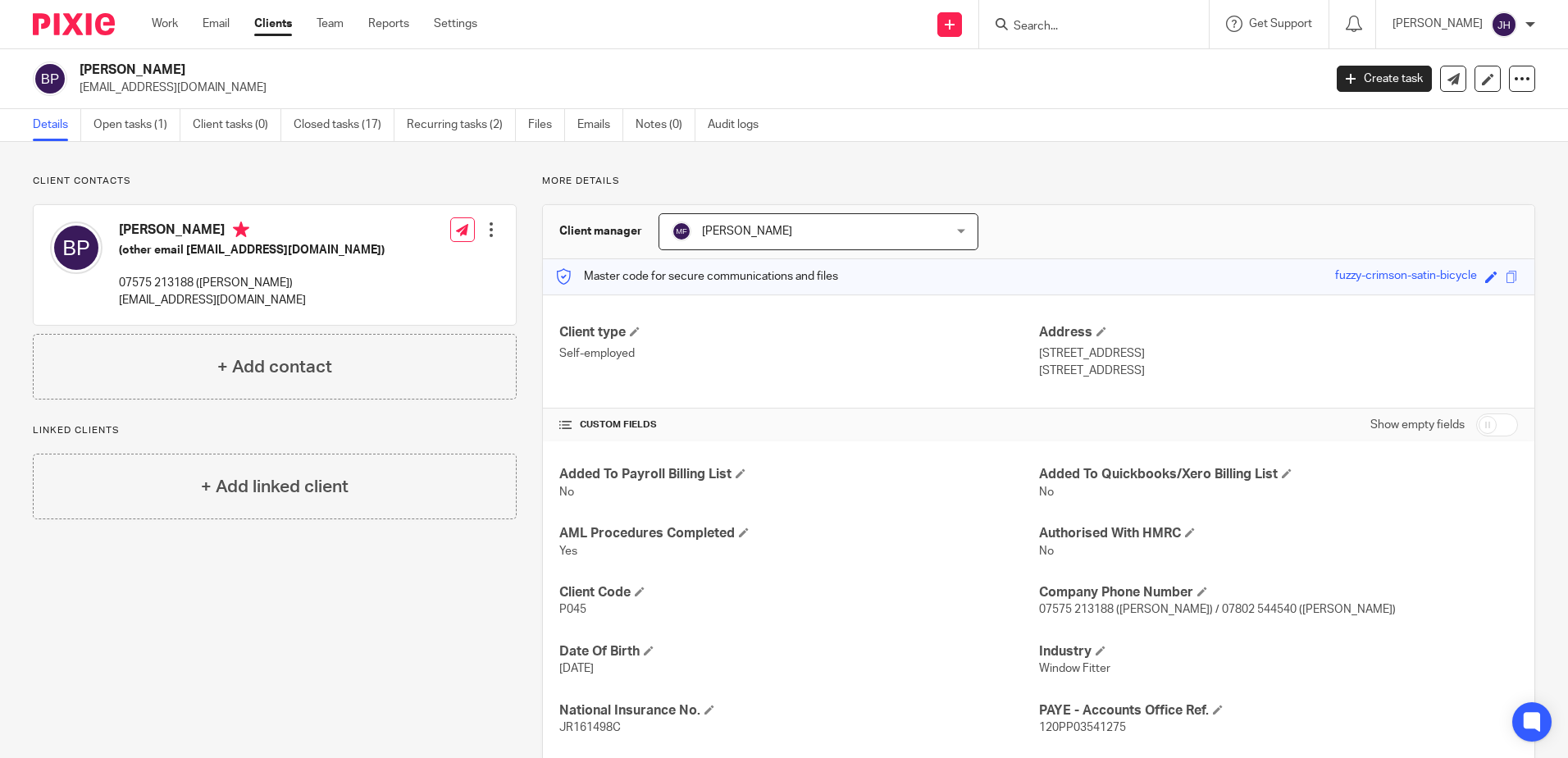
click at [1101, 26] on input "Search" at bounding box center [1086, 27] width 148 height 15
type input "fvr"
click at [1101, 59] on link at bounding box center [1110, 64] width 203 height 25
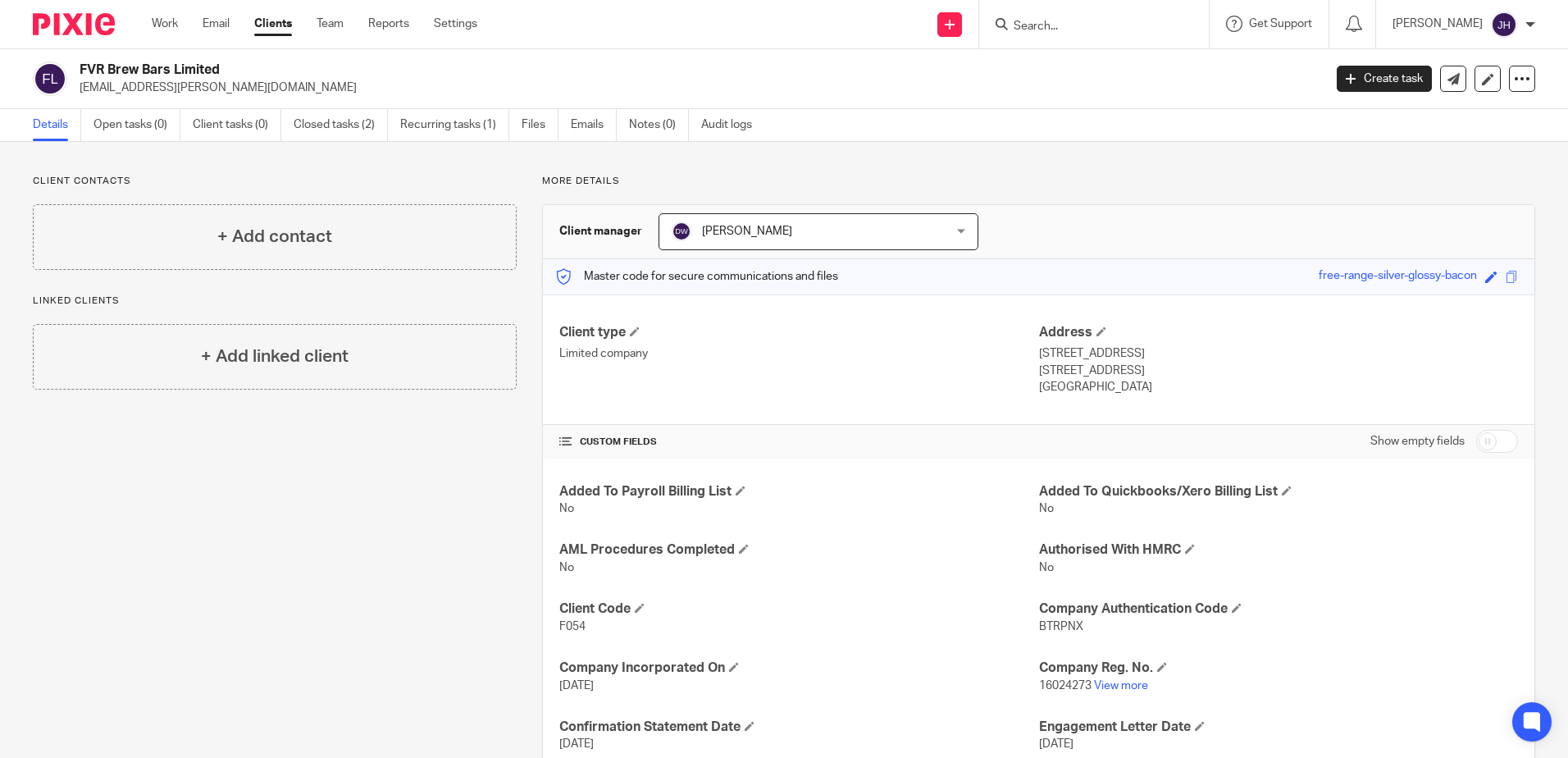
click at [1118, 26] on input "Search" at bounding box center [1086, 27] width 148 height 15
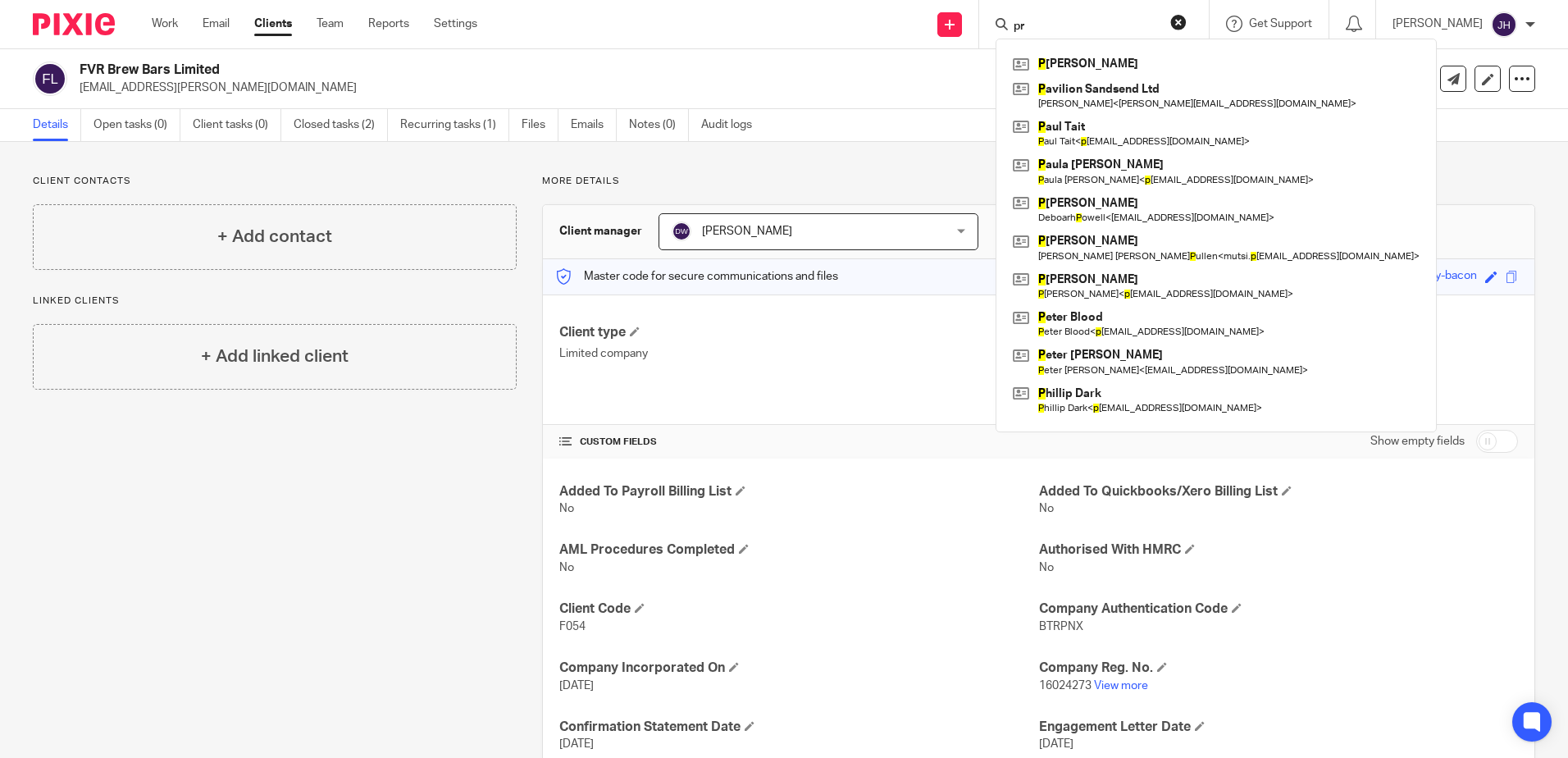
type input "p"
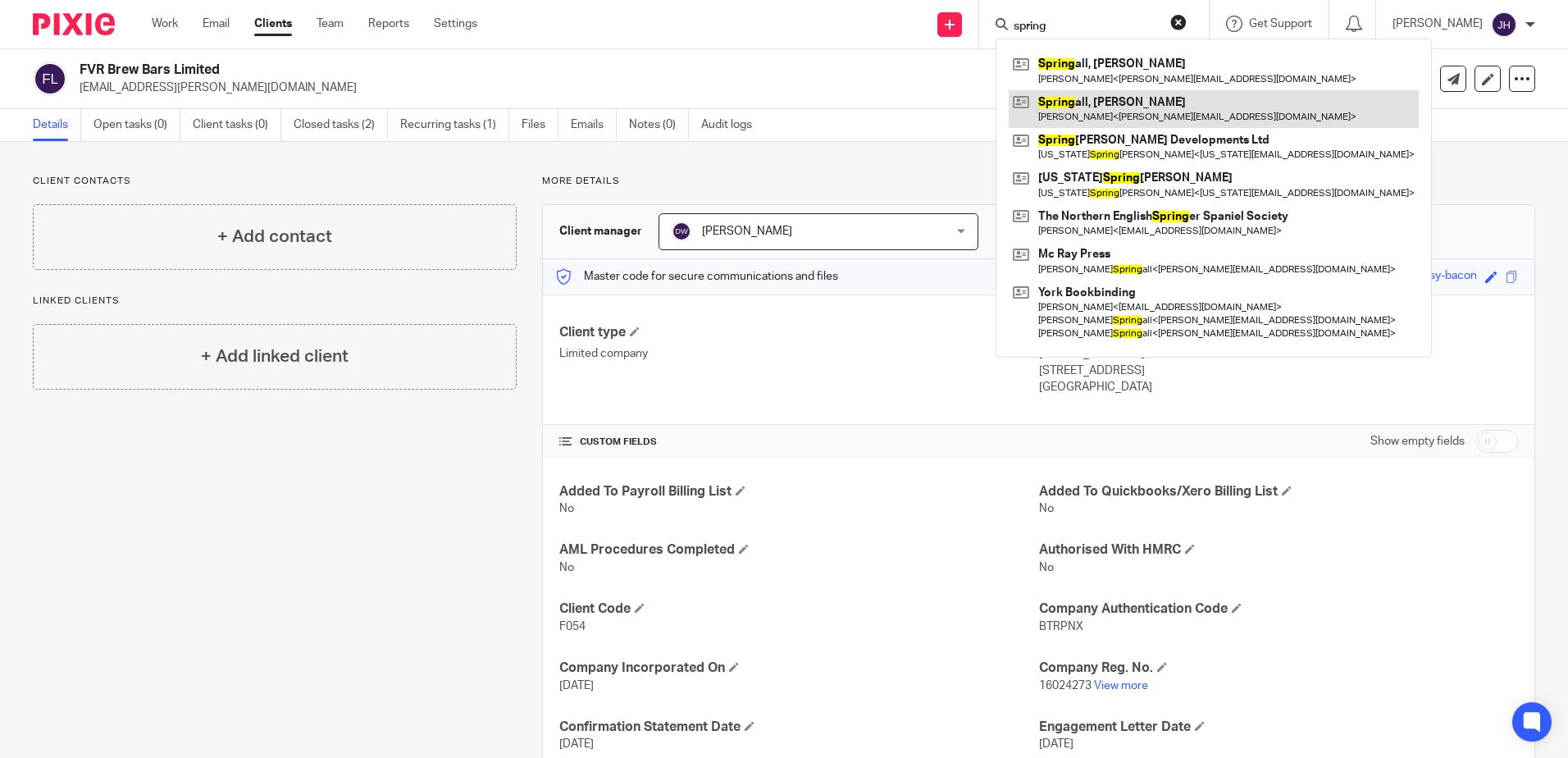
type input "spring"
click at [1133, 102] on link at bounding box center [1214, 109] width 410 height 37
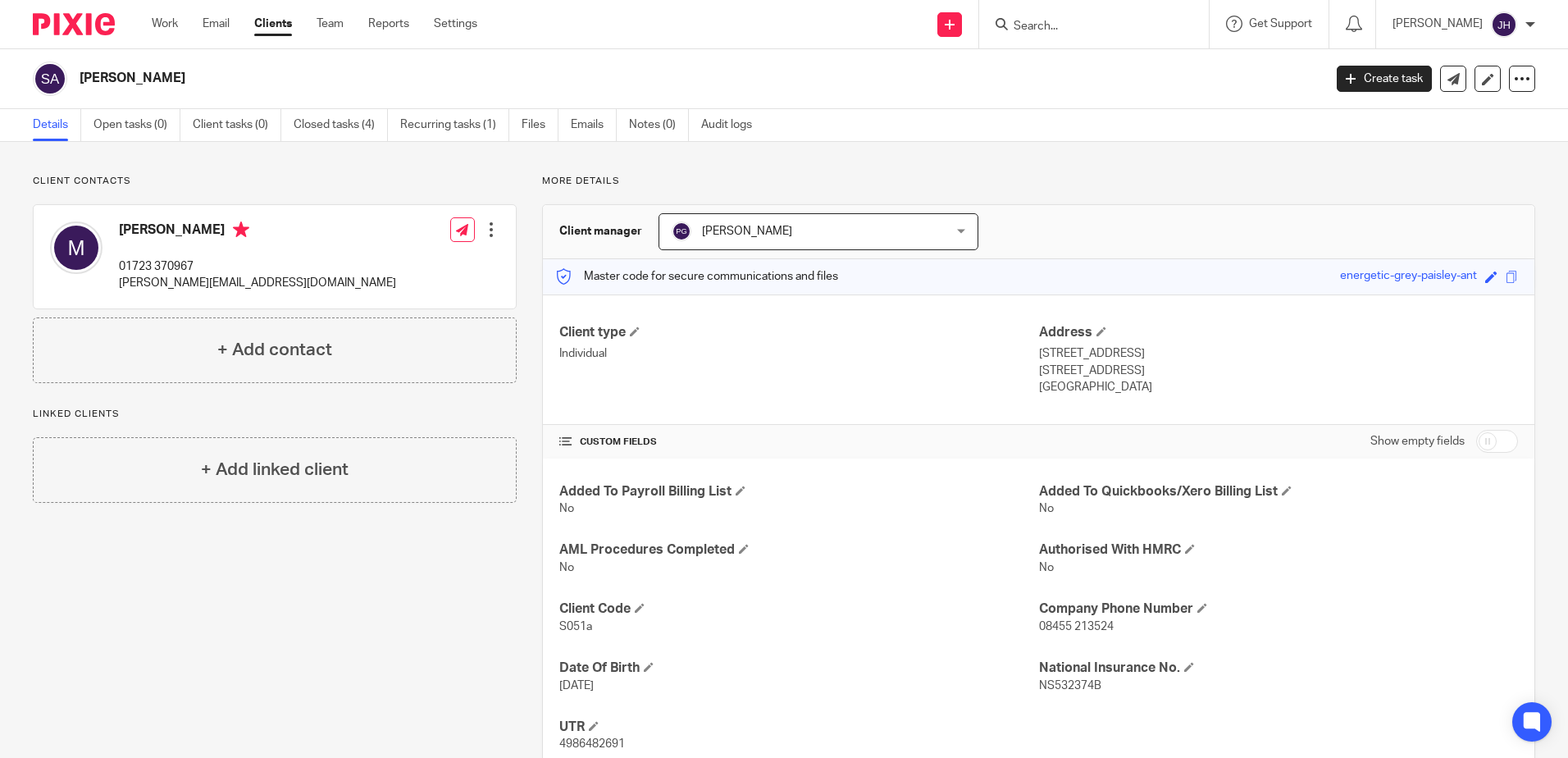
click at [1079, 23] on input "Search" at bounding box center [1086, 27] width 148 height 15
drag, startPoint x: 1081, startPoint y: 29, endPoint x: 1027, endPoint y: 30, distance: 54.0
click at [1027, 30] on div "[PERSON_NAME] No results found. Try searching for the name of a client or conta…" at bounding box center [1094, 24] width 230 height 48
drag, startPoint x: 1132, startPoint y: 20, endPoint x: 1036, endPoint y: 20, distance: 96.0
click at [1036, 20] on div "[PERSON_NAME] No results found. Try searching for the name of a client or conta…" at bounding box center [1094, 24] width 230 height 48
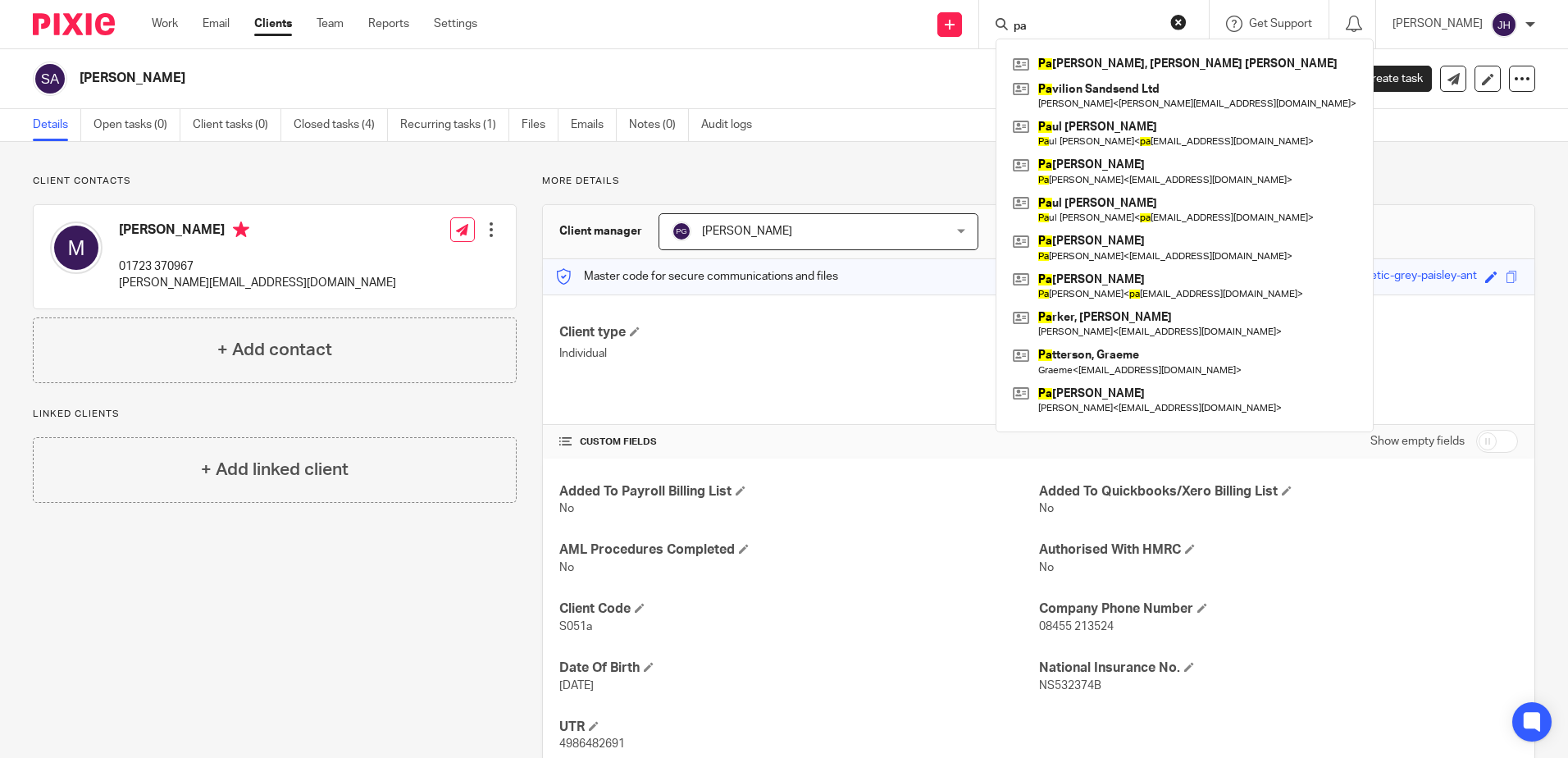
type input "p"
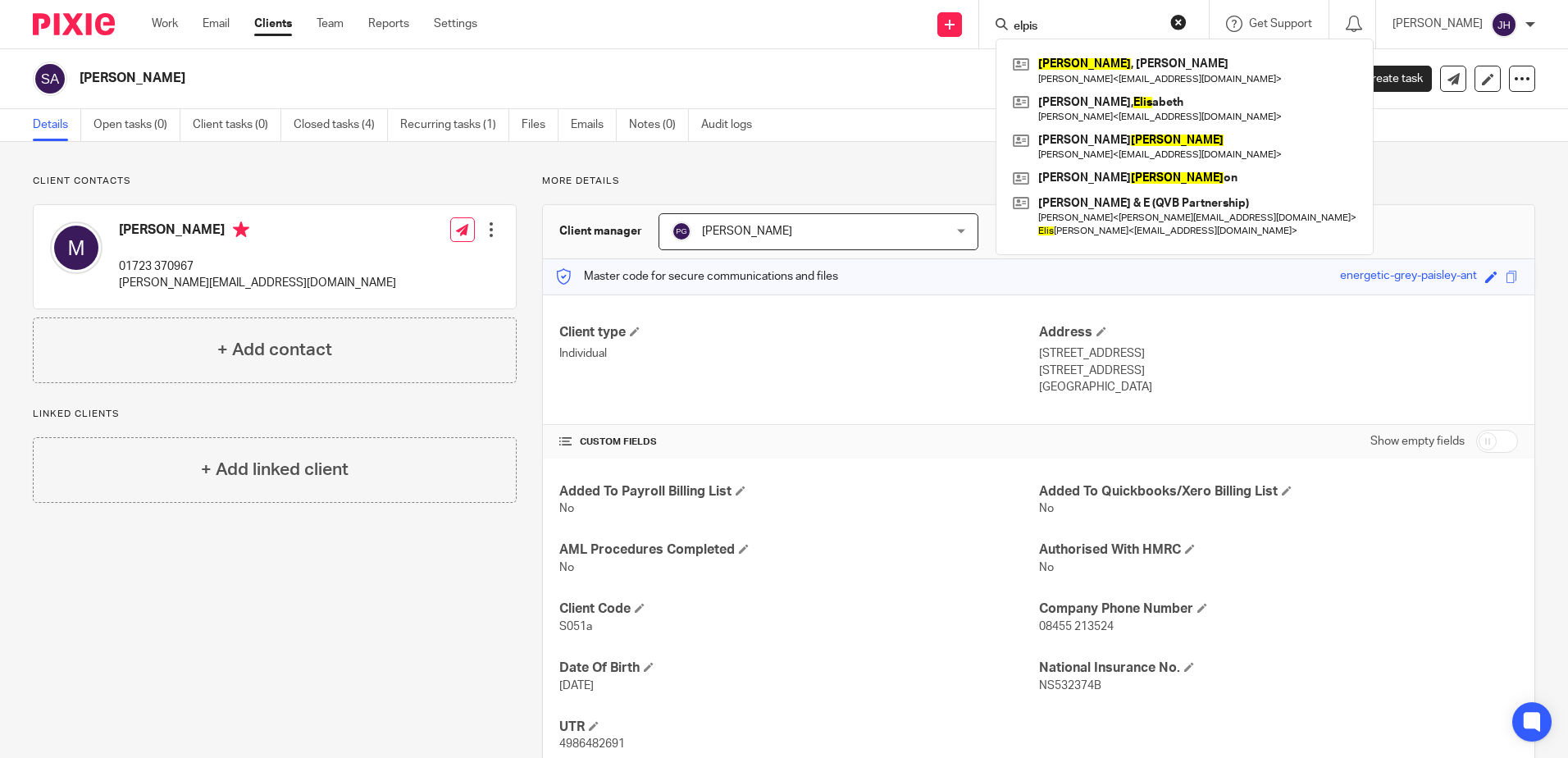
type input "elpis"
click at [956, 91] on div "[PERSON_NAME]" at bounding box center [672, 78] width 1280 height 35
